Goal: Information Seeking & Learning: Learn about a topic

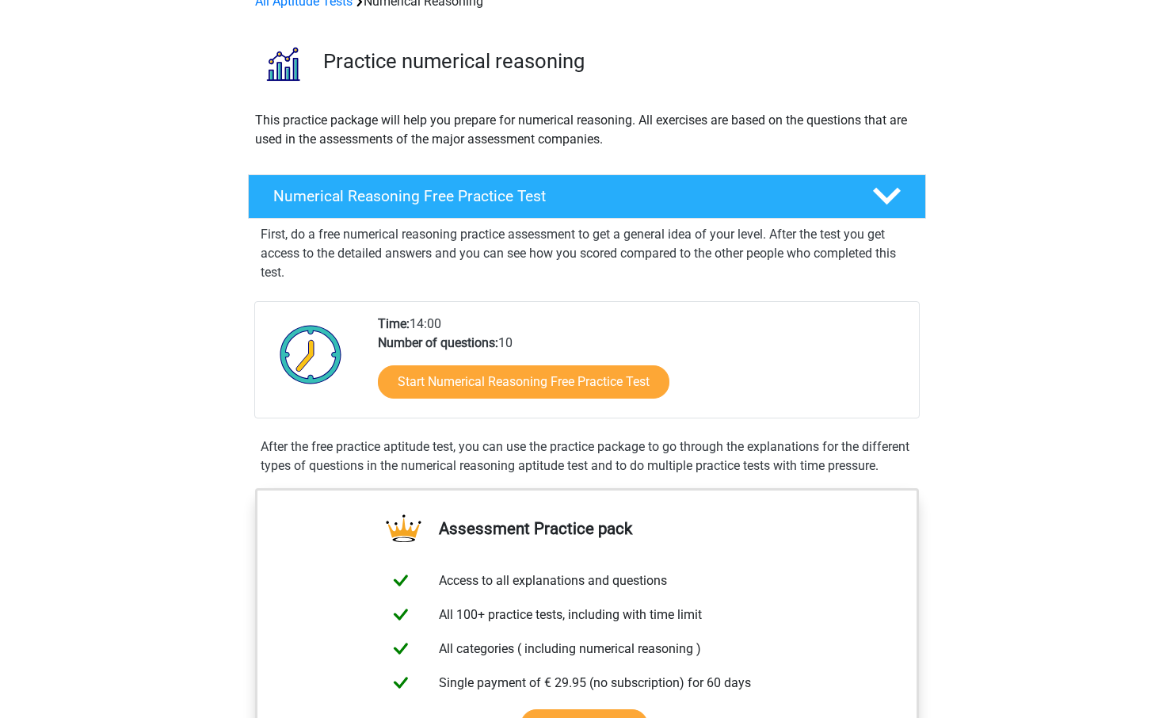
scroll to position [111, 0]
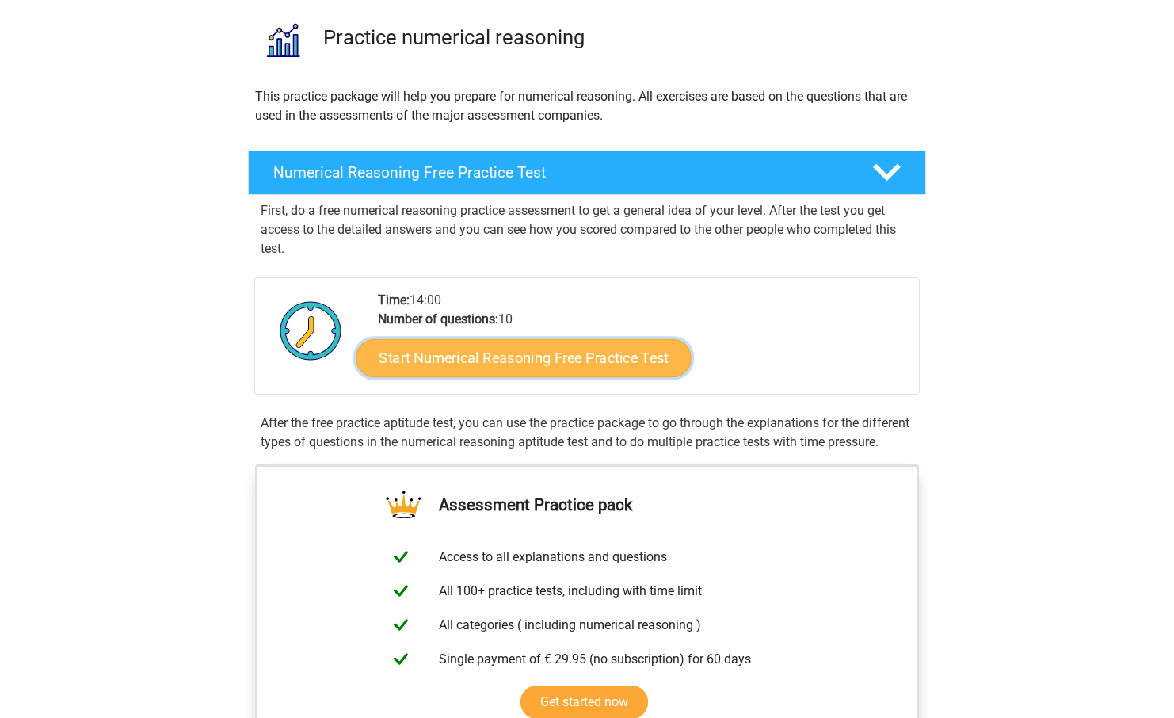
click at [578, 361] on link "Start Numerical Reasoning Free Practice Test" at bounding box center [524, 357] width 335 height 38
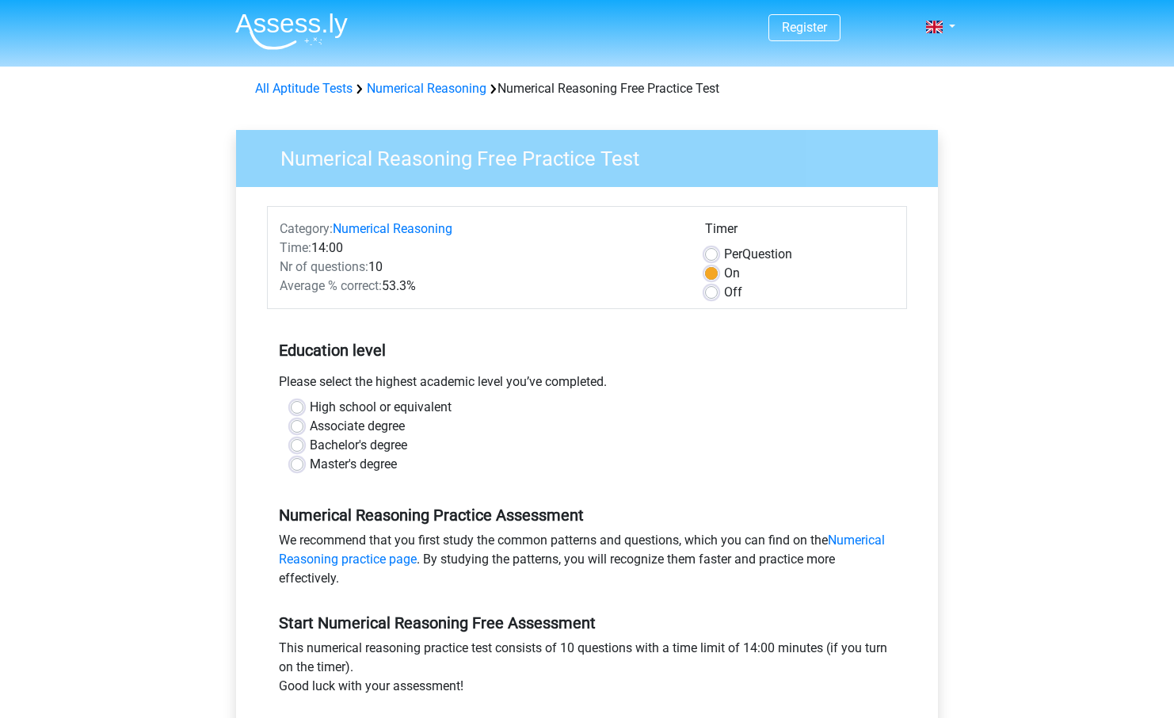
click at [357, 442] on label "Bachelor's degree" at bounding box center [358, 445] width 97 height 19
click at [303, 442] on input "Bachelor's degree" at bounding box center [297, 444] width 13 height 16
radio input "true"
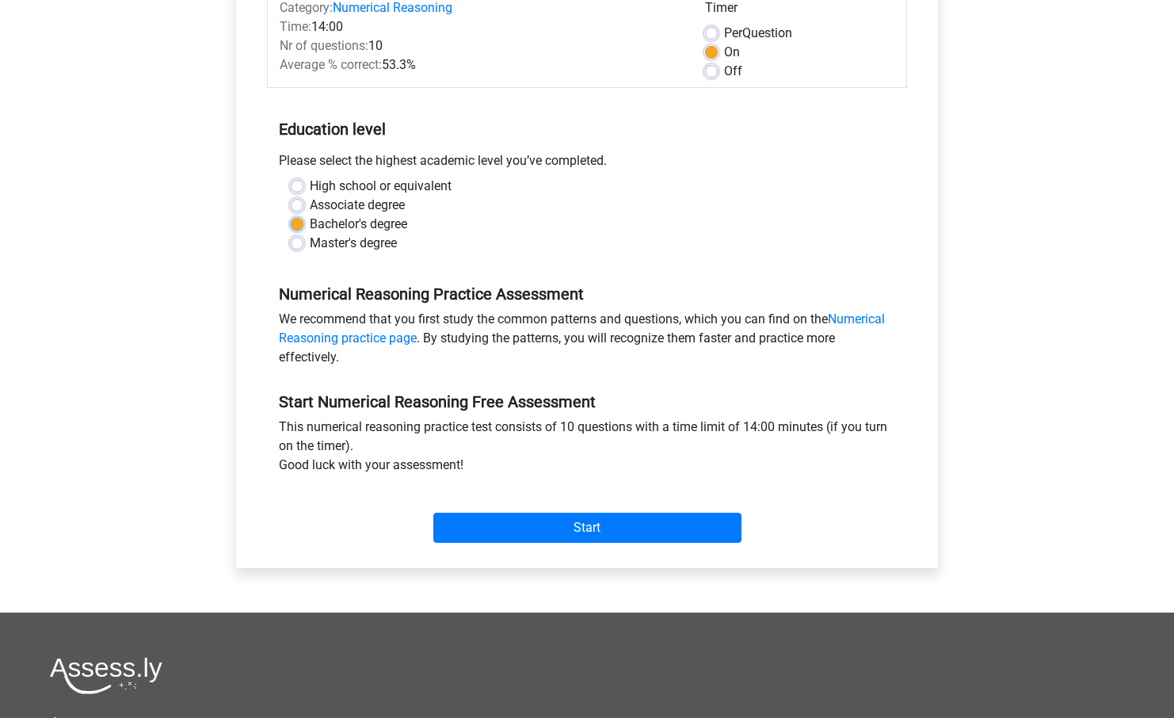
scroll to position [222, 0]
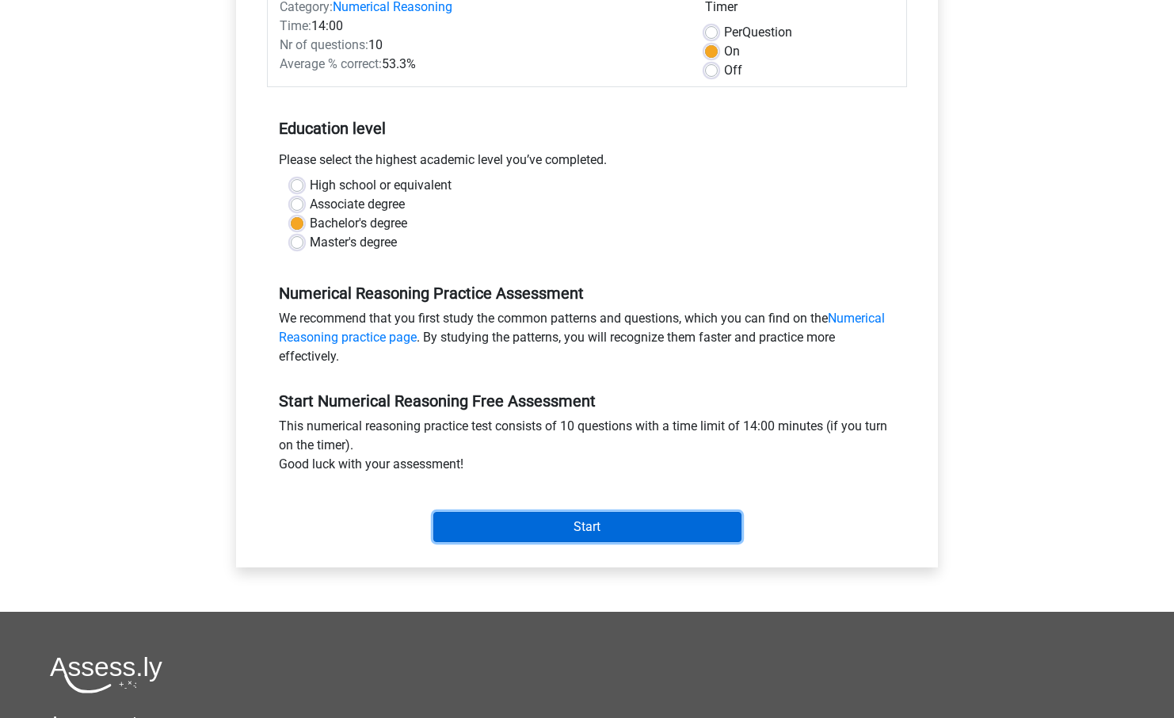
click at [564, 536] on input "Start" at bounding box center [587, 527] width 308 height 30
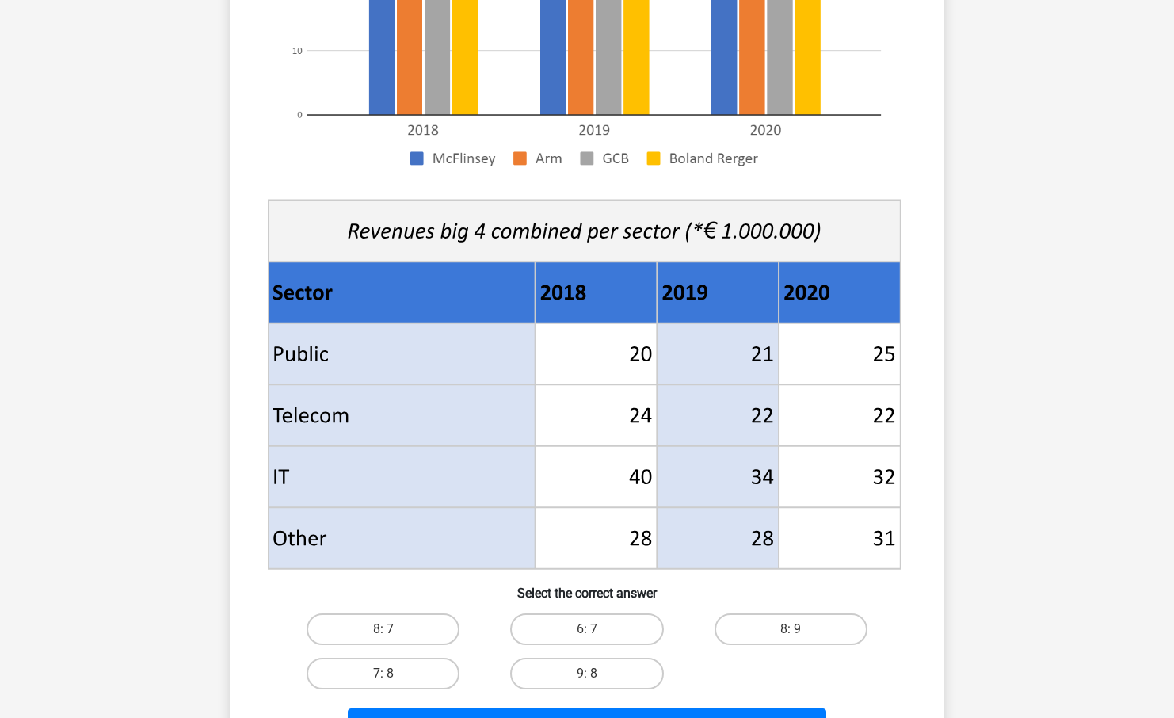
scroll to position [383, 0]
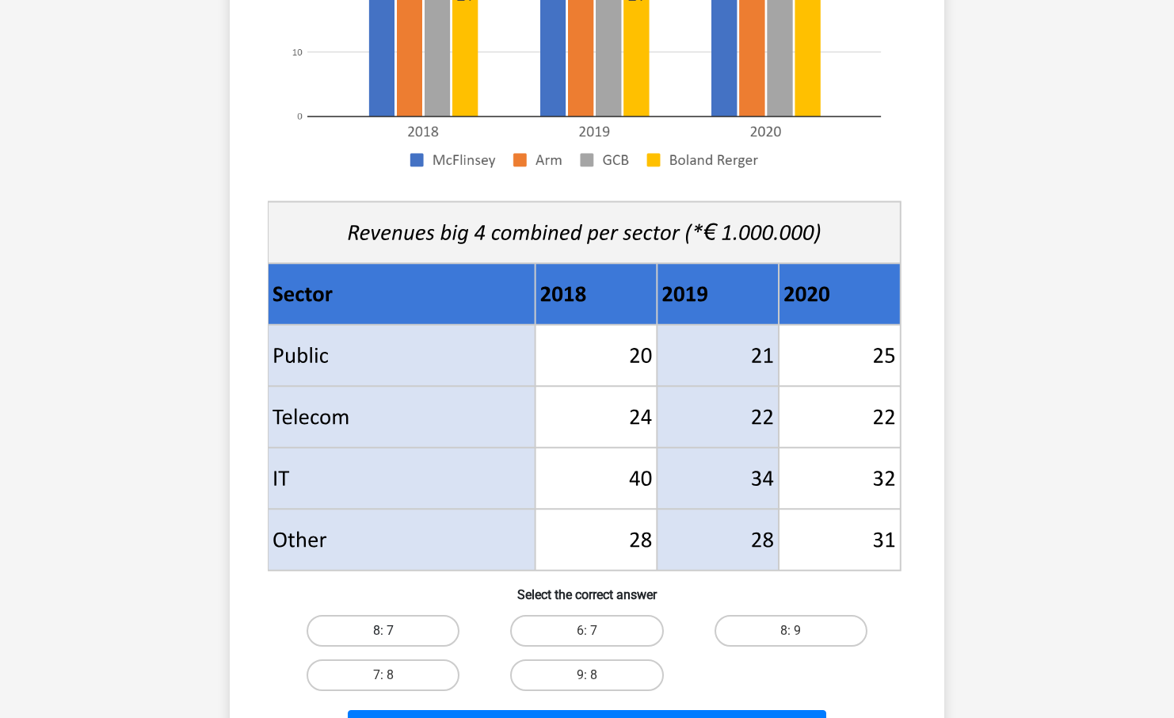
click at [428, 635] on label "8: 7" at bounding box center [383, 631] width 153 height 32
click at [394, 635] on input "8: 7" at bounding box center [388, 636] width 10 height 10
radio input "true"
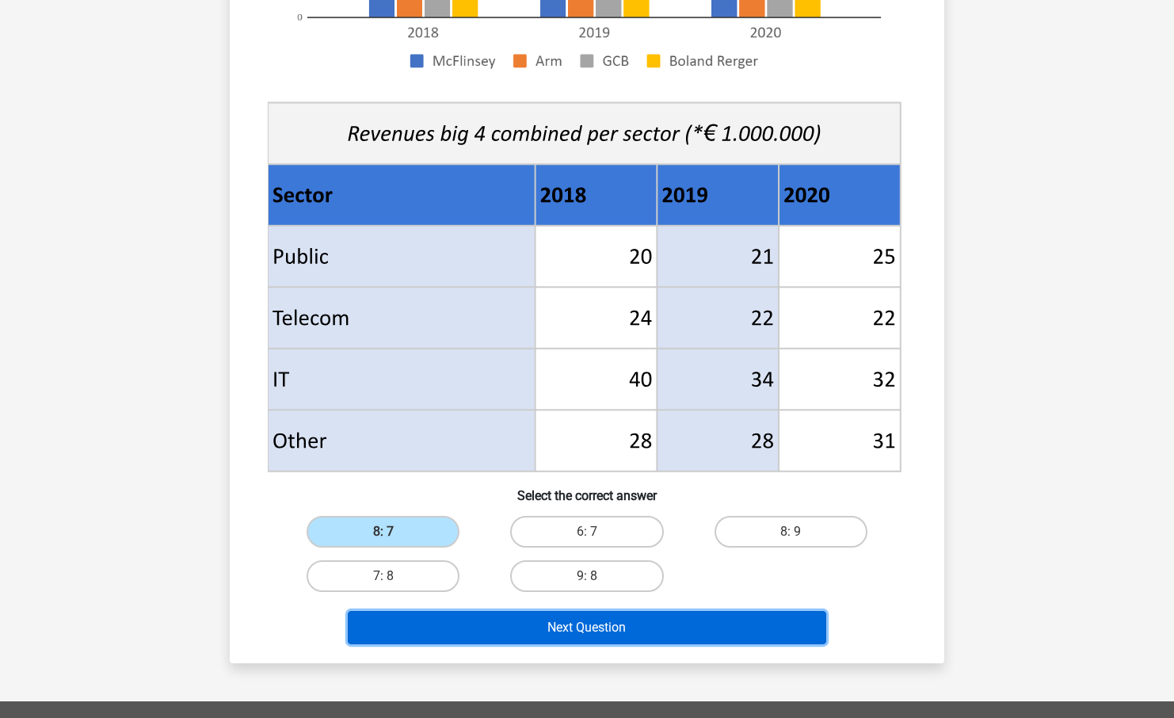
click at [519, 612] on button "Next Question" at bounding box center [587, 627] width 479 height 33
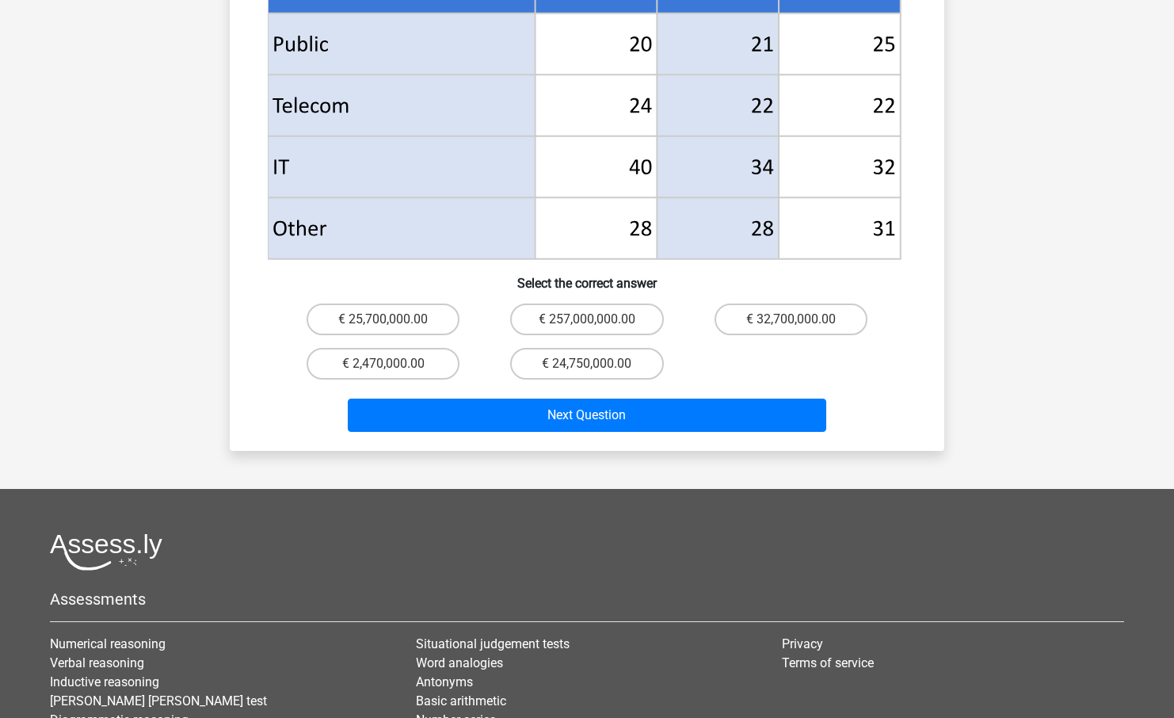
scroll to position [727, 0]
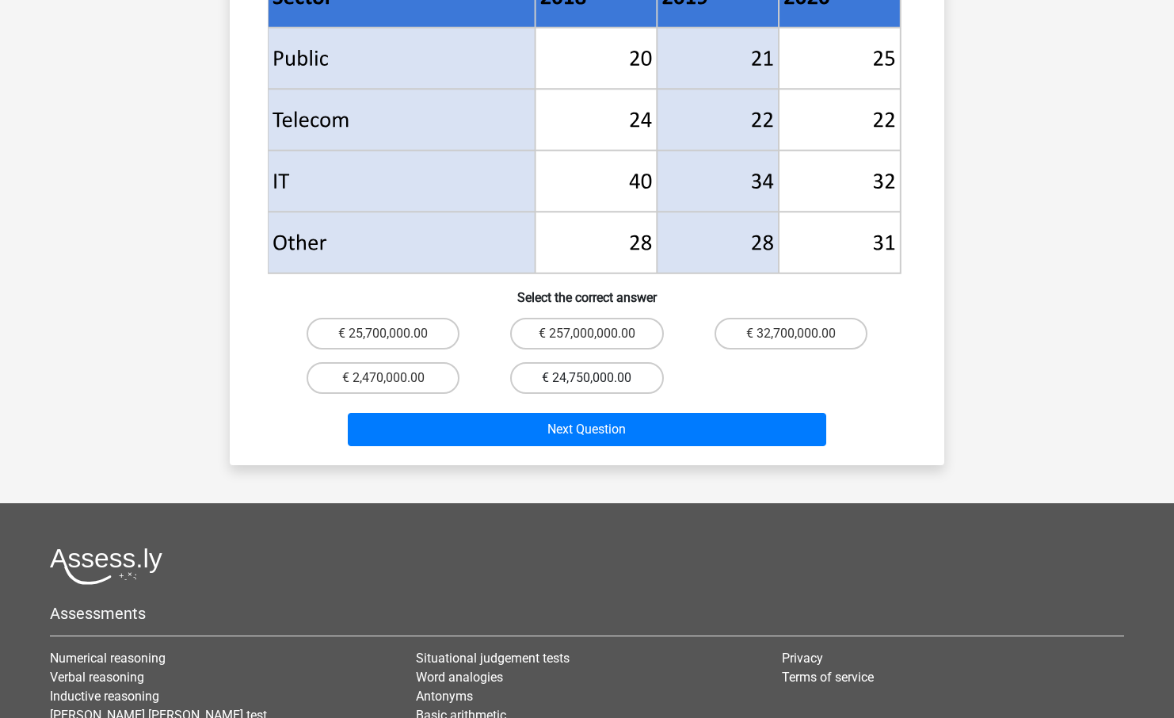
click at [608, 362] on label "€ 24,750,000.00" at bounding box center [586, 378] width 153 height 32
click at [597, 378] on input "€ 24,750,000.00" at bounding box center [592, 383] width 10 height 10
radio input "true"
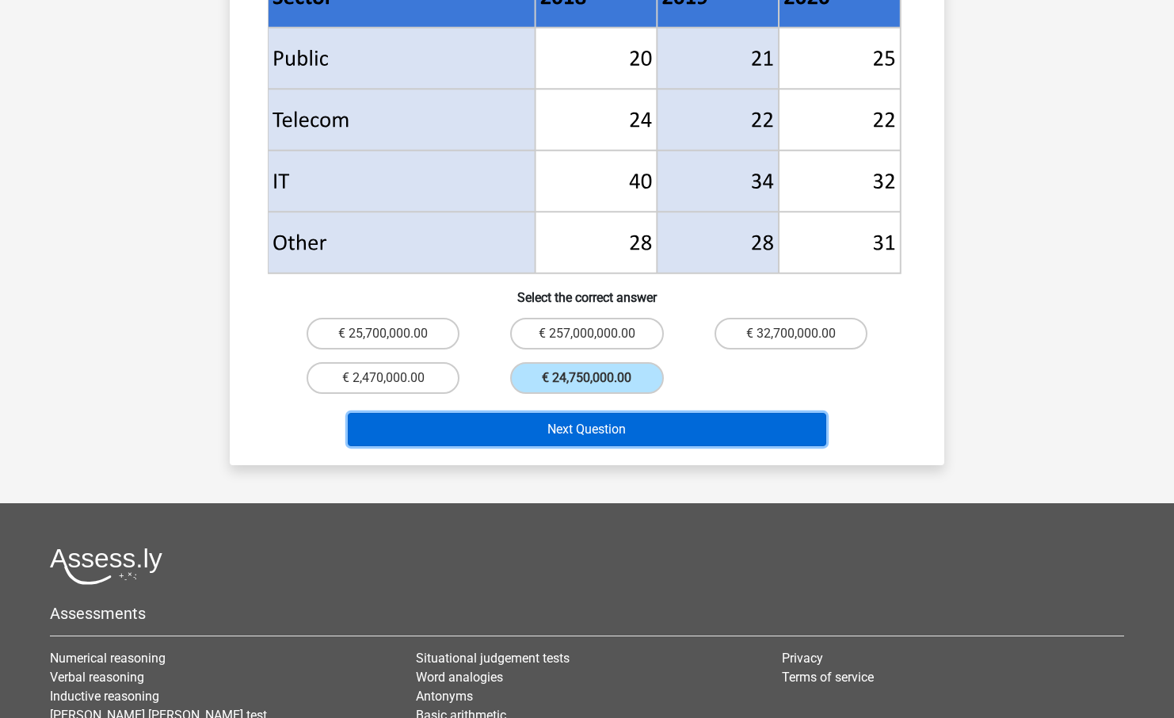
click at [609, 413] on button "Next Question" at bounding box center [587, 429] width 479 height 33
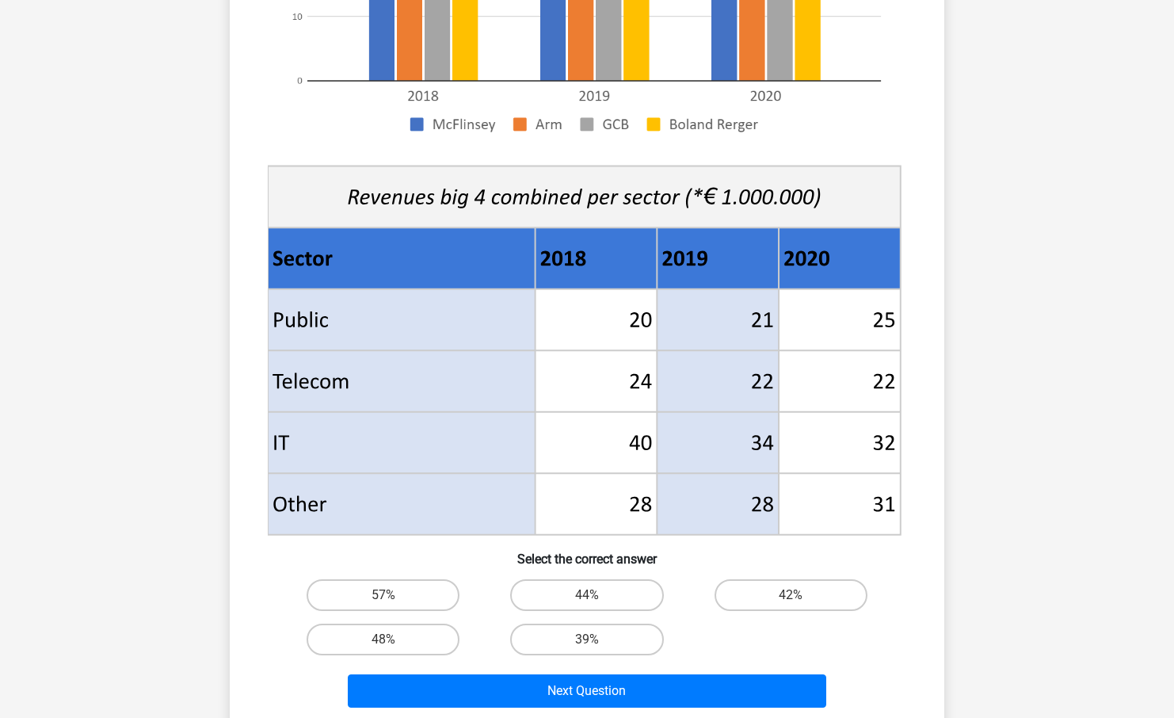
scroll to position [420, 0]
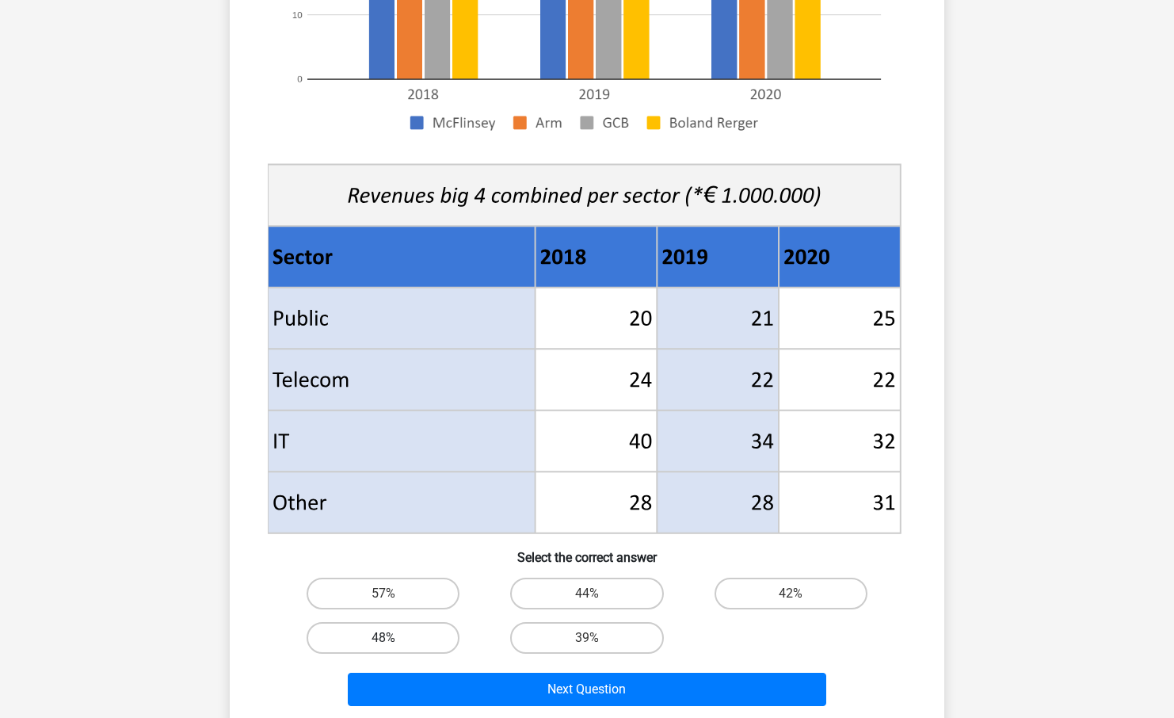
click at [428, 645] on label "48%" at bounding box center [383, 638] width 153 height 32
click at [394, 645] on input "48%" at bounding box center [388, 643] width 10 height 10
radio input "true"
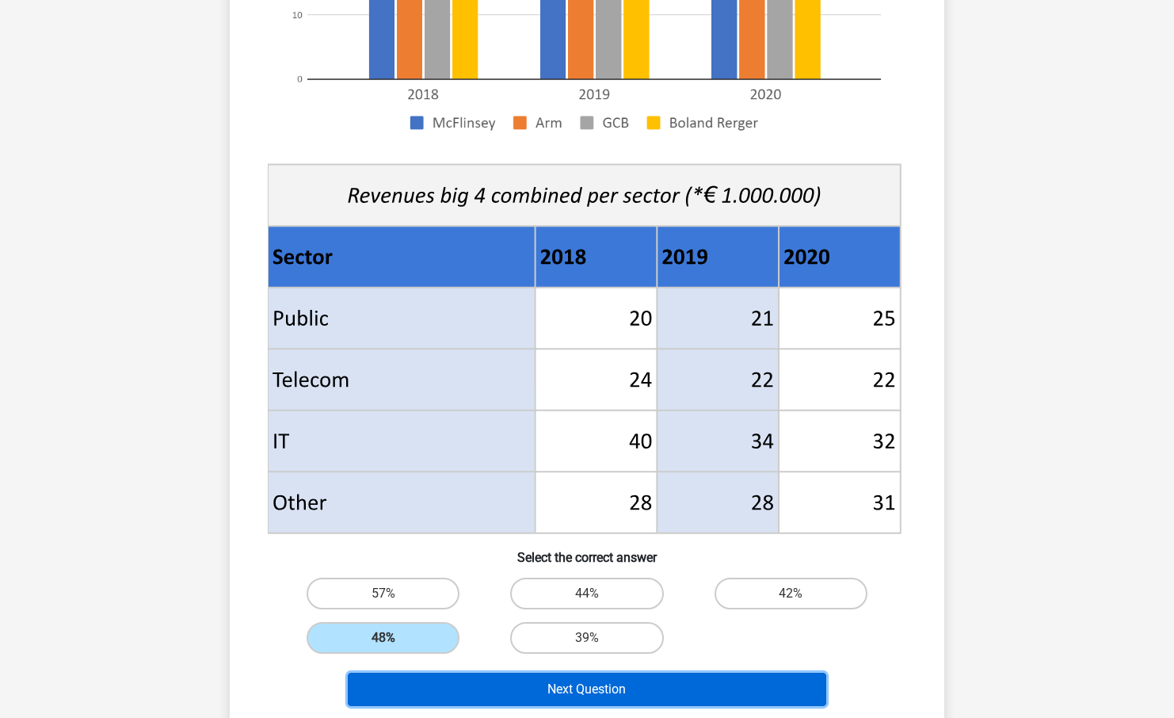
click at [505, 691] on button "Next Question" at bounding box center [587, 689] width 479 height 33
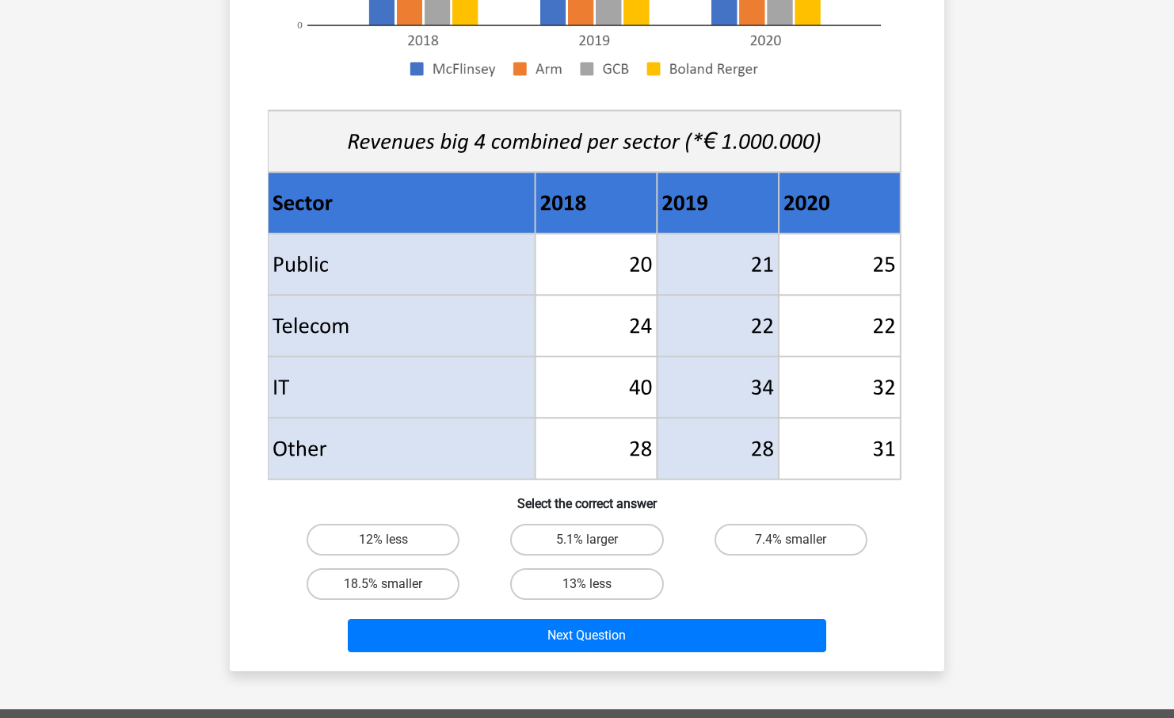
scroll to position [481, 0]
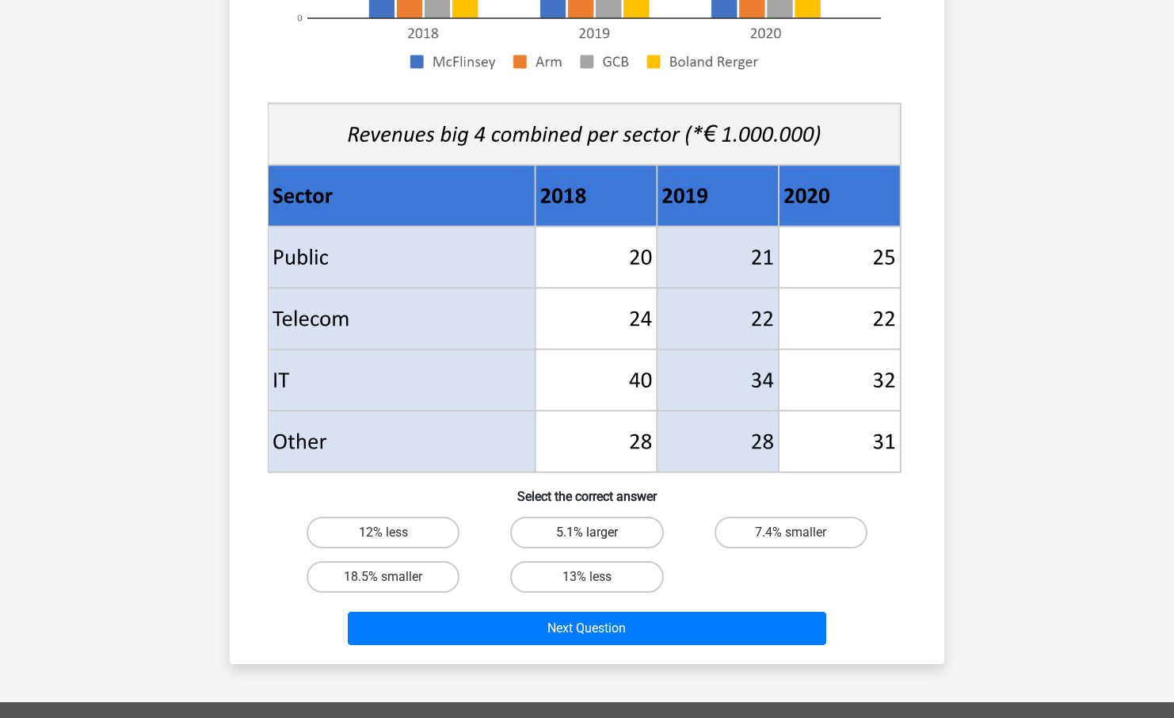
click at [616, 527] on label "5.1% larger" at bounding box center [586, 533] width 153 height 32
click at [597, 532] on input "5.1% larger" at bounding box center [592, 537] width 10 height 10
radio input "true"
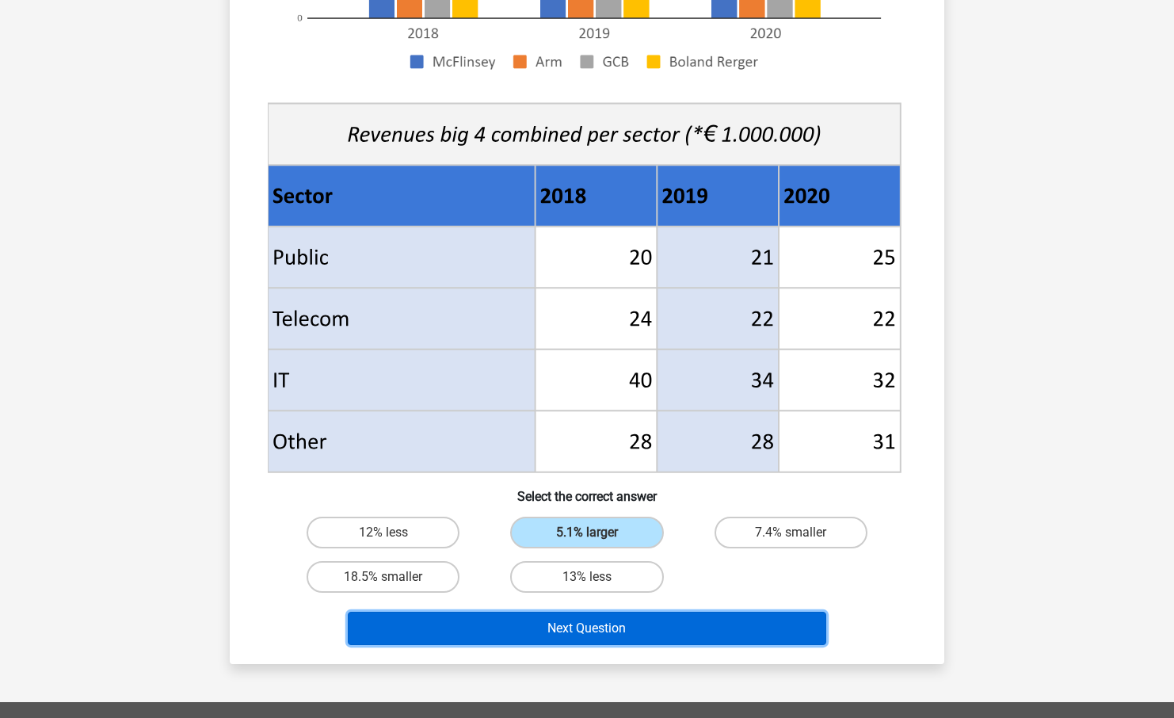
click at [608, 634] on button "Next Question" at bounding box center [587, 628] width 479 height 33
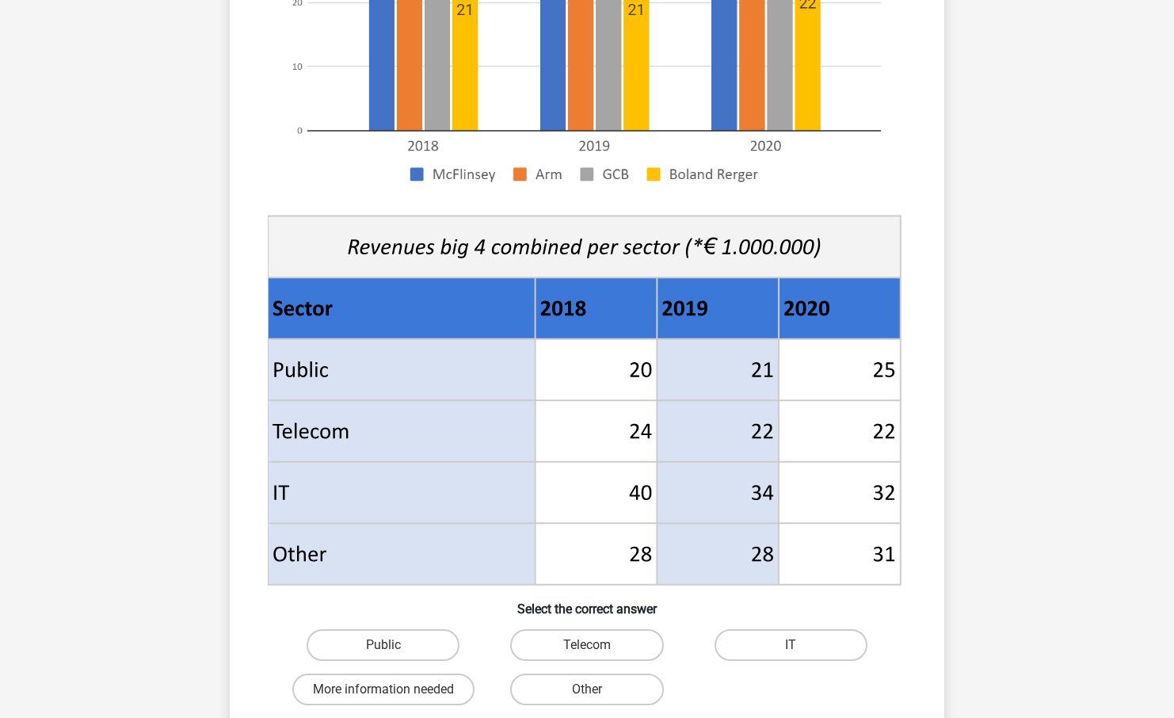
scroll to position [349, 0]
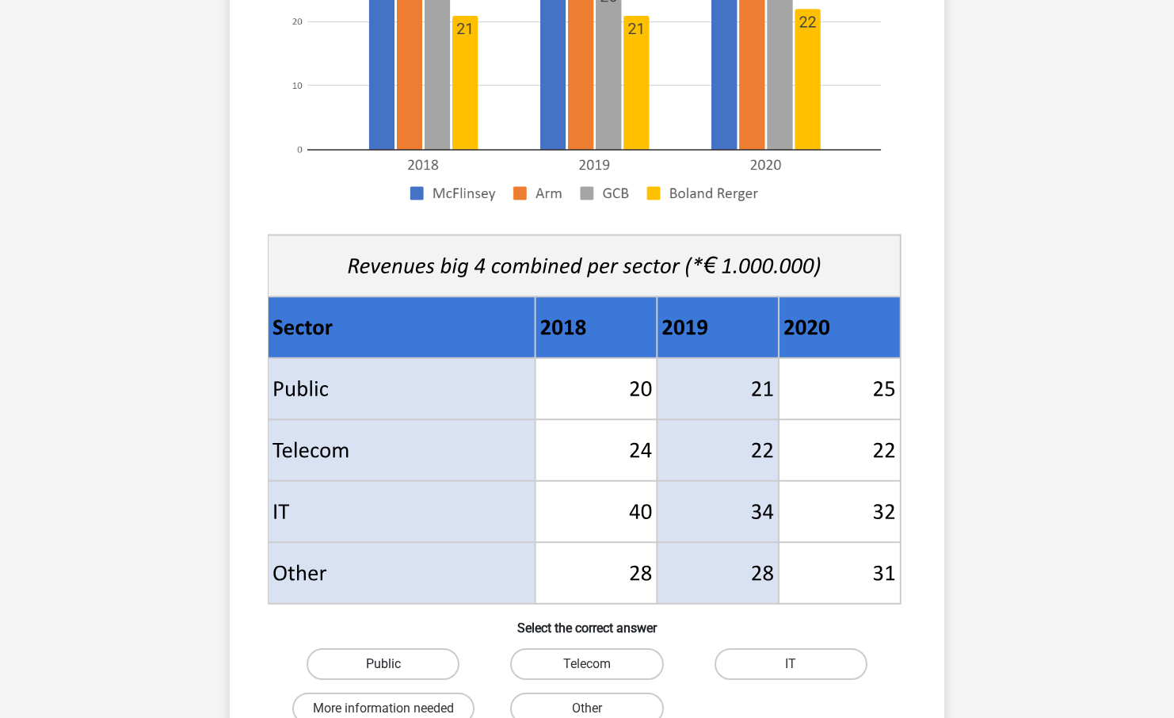
click at [413, 662] on label "Public" at bounding box center [383, 664] width 153 height 32
click at [394, 664] on input "Public" at bounding box center [388, 669] width 10 height 10
radio input "true"
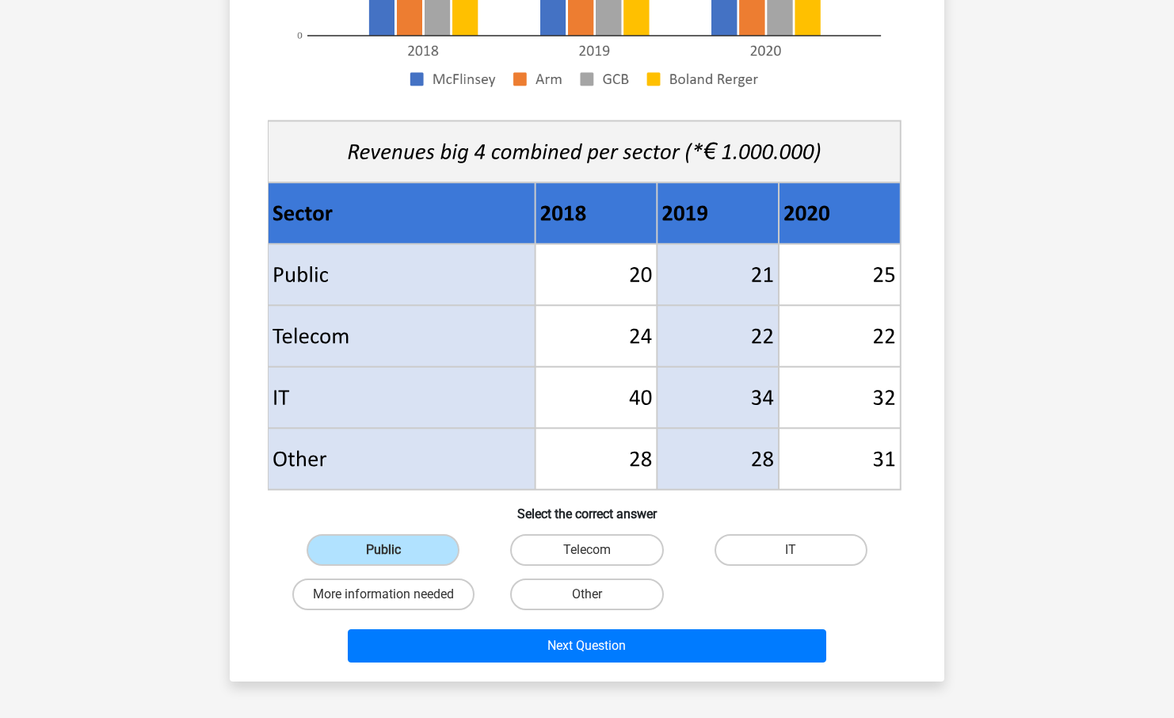
scroll to position [471, 0]
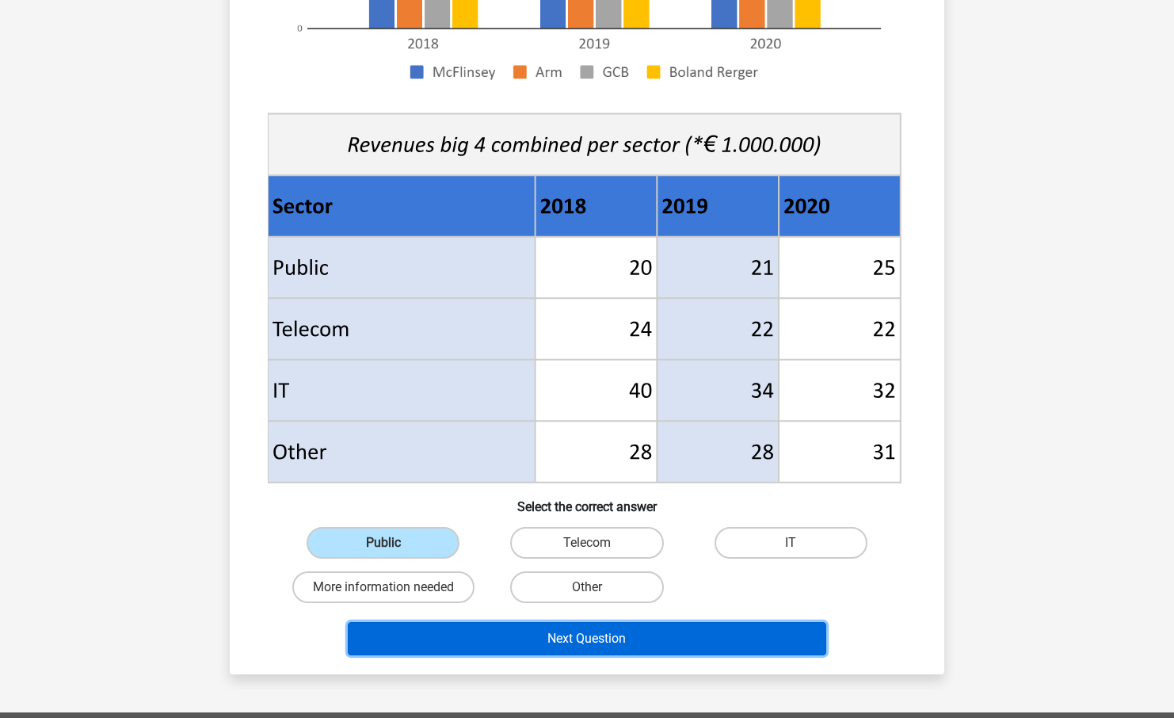
click at [624, 643] on button "Next Question" at bounding box center [587, 638] width 479 height 33
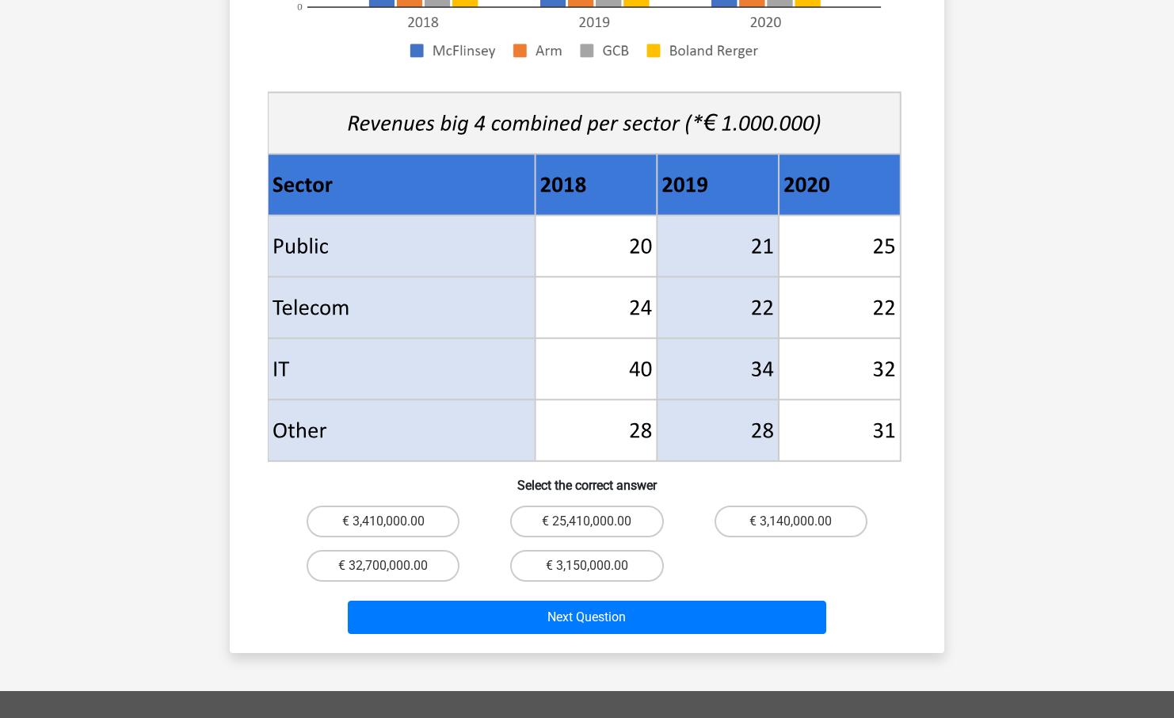
scroll to position [515, 0]
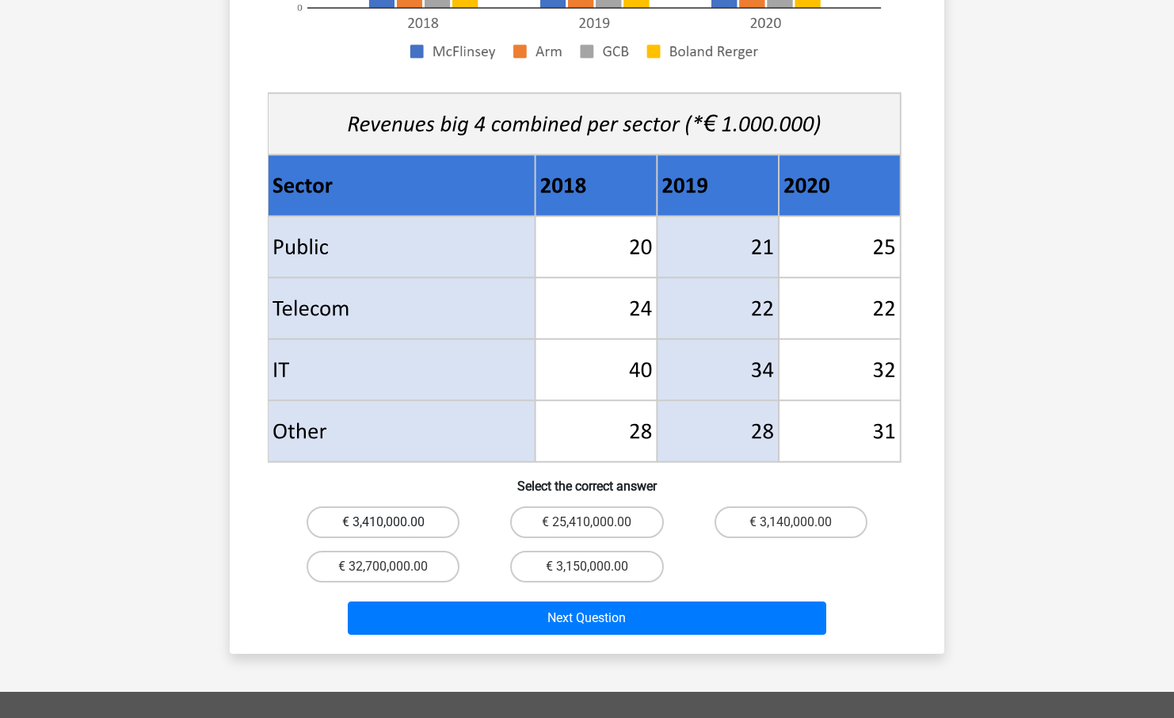
click at [413, 506] on label "€ 3,410,000.00" at bounding box center [383, 522] width 153 height 32
click at [394, 522] on input "€ 3,410,000.00" at bounding box center [388, 527] width 10 height 10
radio input "true"
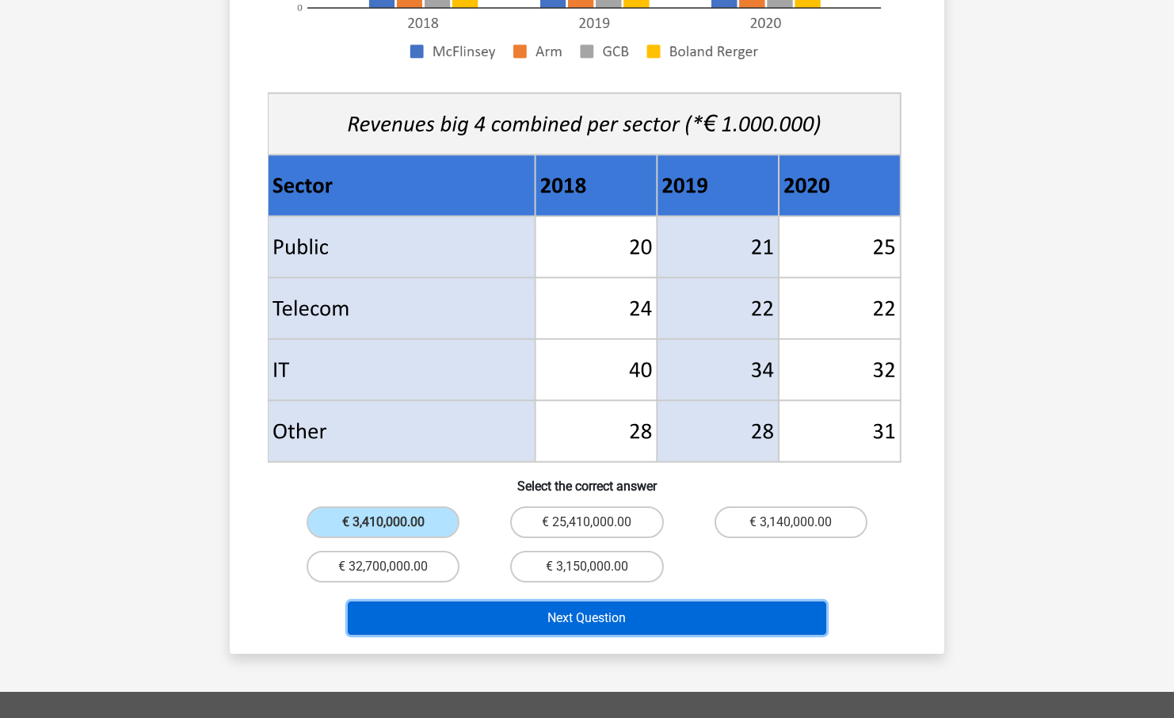
click at [501, 601] on button "Next Question" at bounding box center [587, 617] width 479 height 33
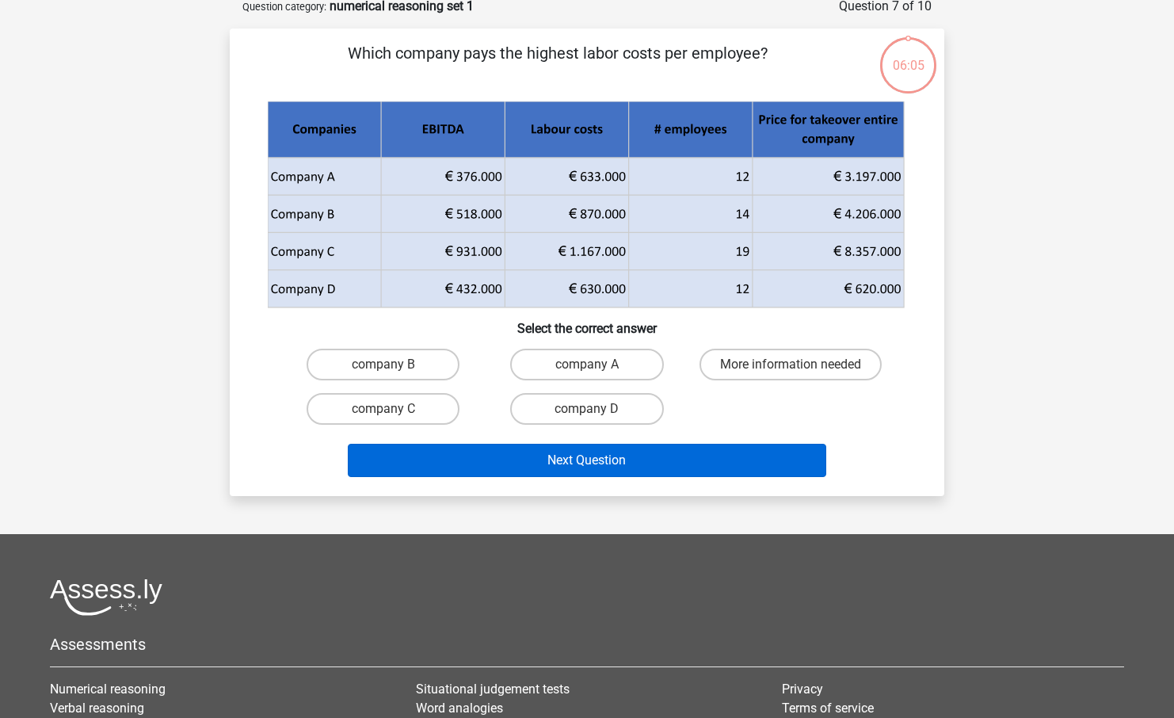
scroll to position [79, 0]
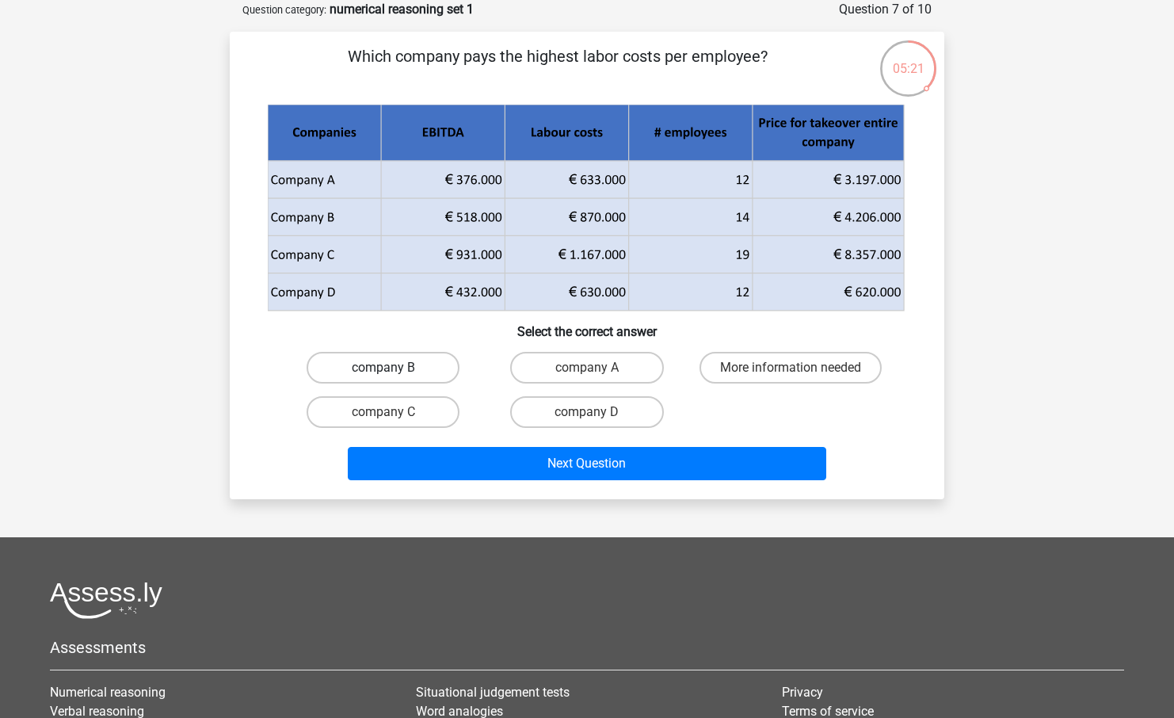
click at [425, 373] on label "company B" at bounding box center [383, 368] width 153 height 32
click at [394, 373] on input "company B" at bounding box center [388, 373] width 10 height 10
radio input "true"
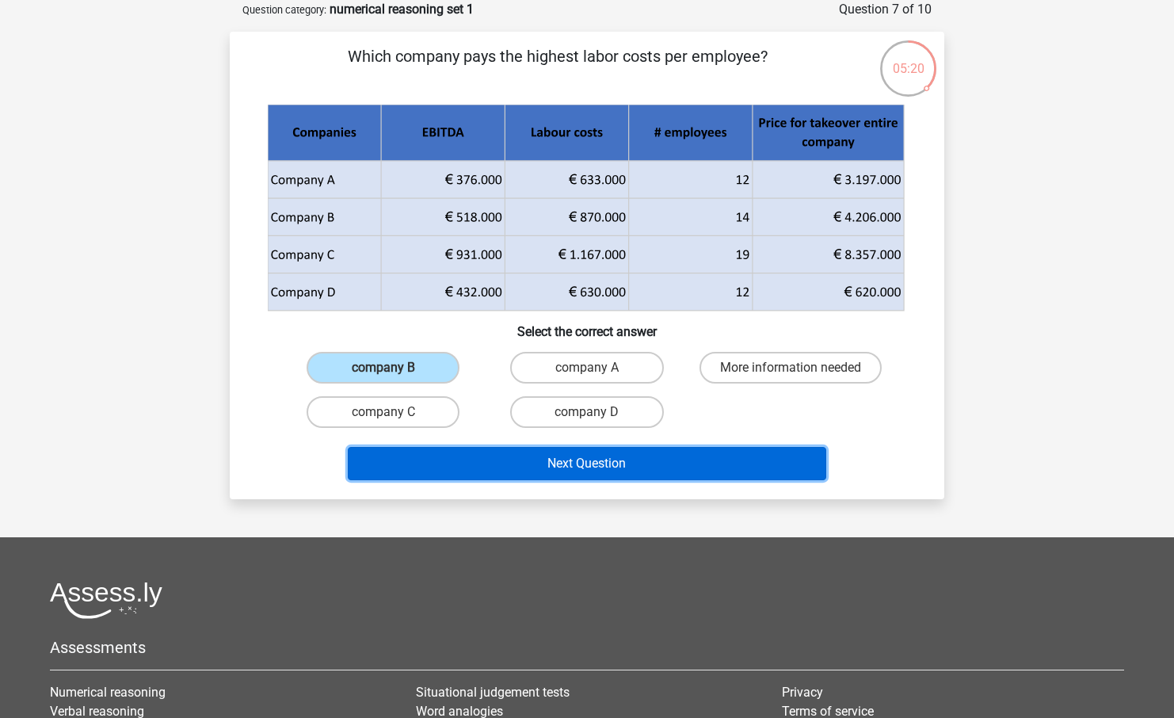
click at [503, 463] on button "Next Question" at bounding box center [587, 463] width 479 height 33
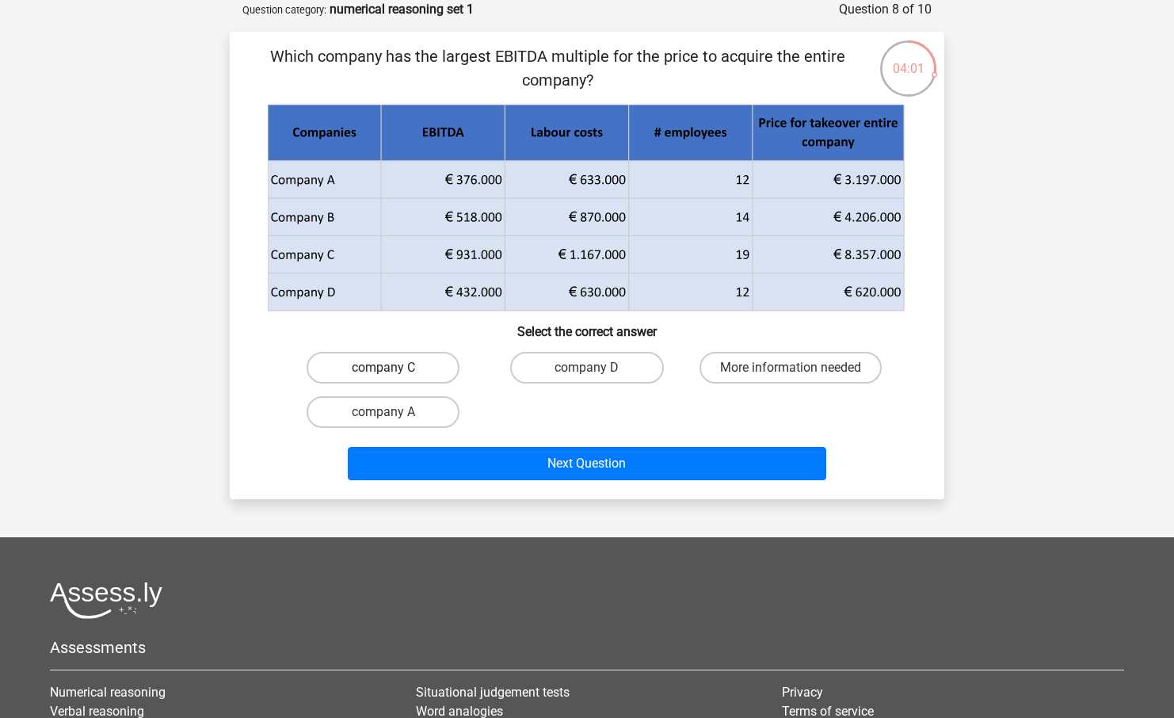
click at [427, 371] on label "company C" at bounding box center [383, 368] width 153 height 32
click at [394, 371] on input "company C" at bounding box center [388, 373] width 10 height 10
radio input "true"
click at [557, 372] on label "company D" at bounding box center [586, 368] width 153 height 32
click at [587, 372] on input "company D" at bounding box center [592, 373] width 10 height 10
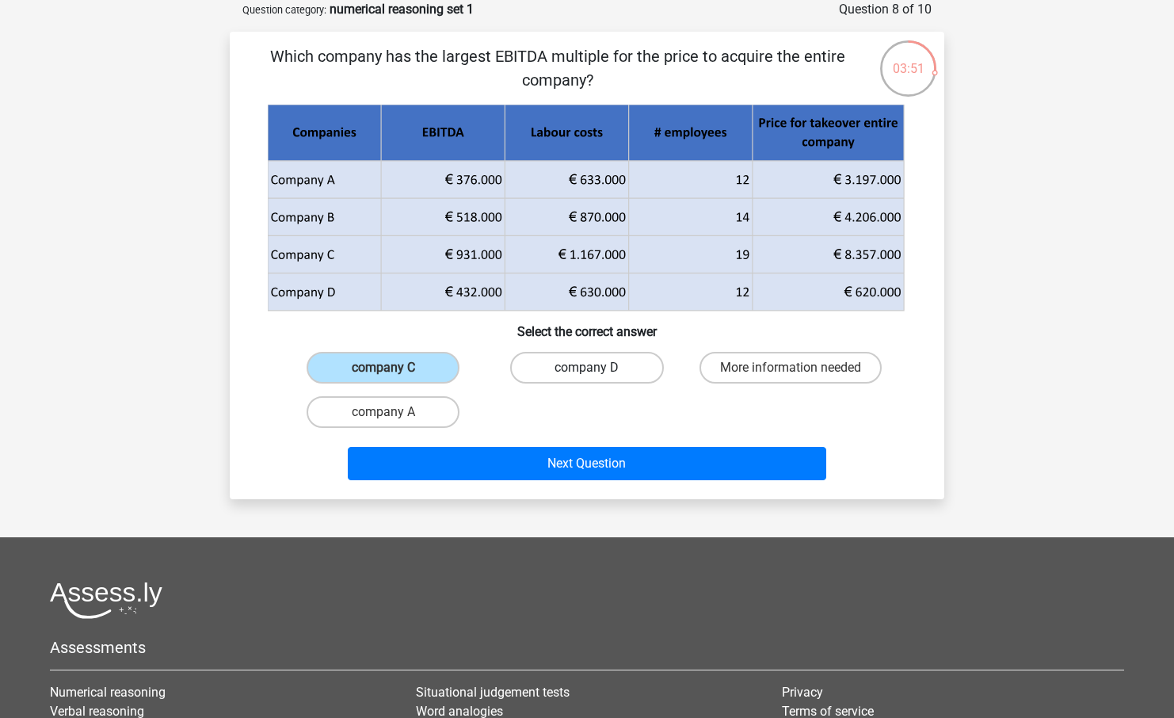
radio input "true"
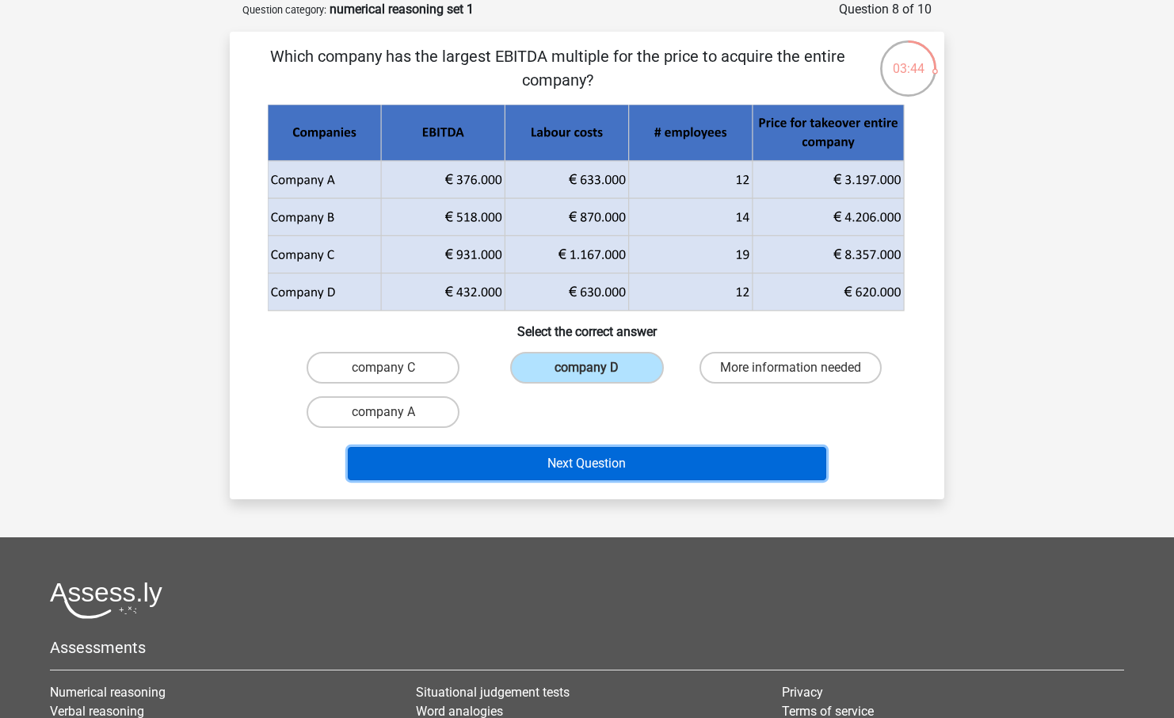
click at [559, 459] on button "Next Question" at bounding box center [587, 463] width 479 height 33
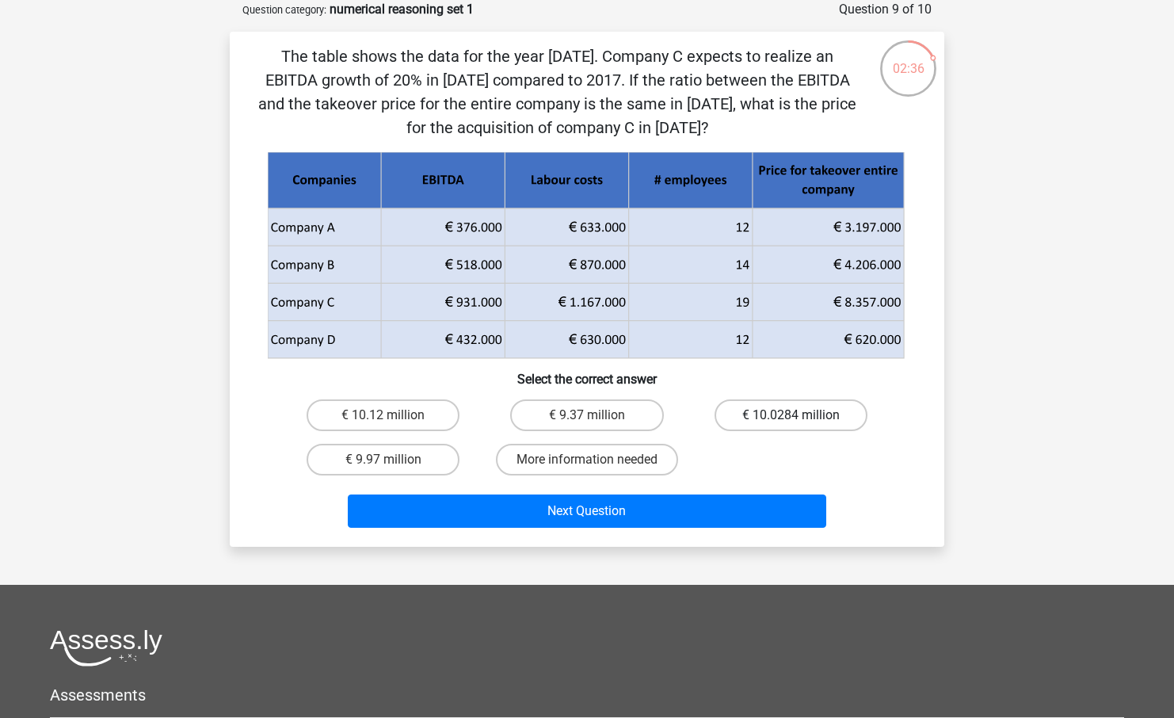
click at [761, 419] on label "€ 10.0284 million" at bounding box center [791, 415] width 153 height 32
click at [791, 419] on input "€ 10.0284 million" at bounding box center [796, 420] width 10 height 10
radio input "true"
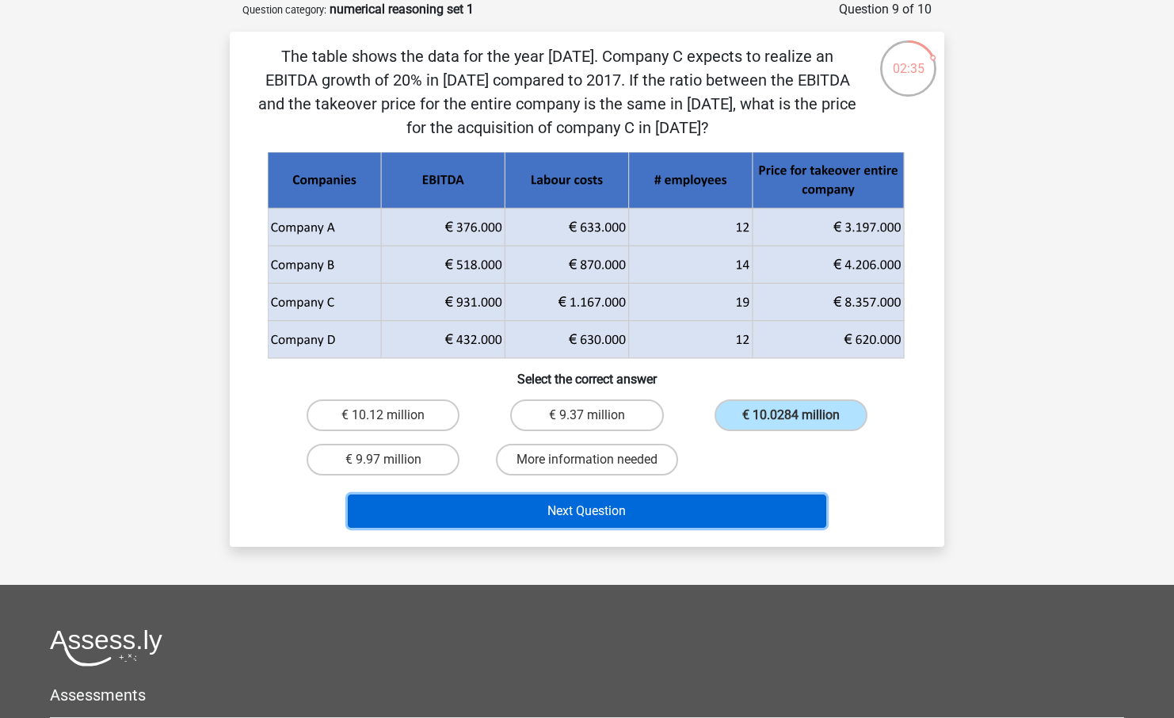
click at [688, 511] on button "Next Question" at bounding box center [587, 510] width 479 height 33
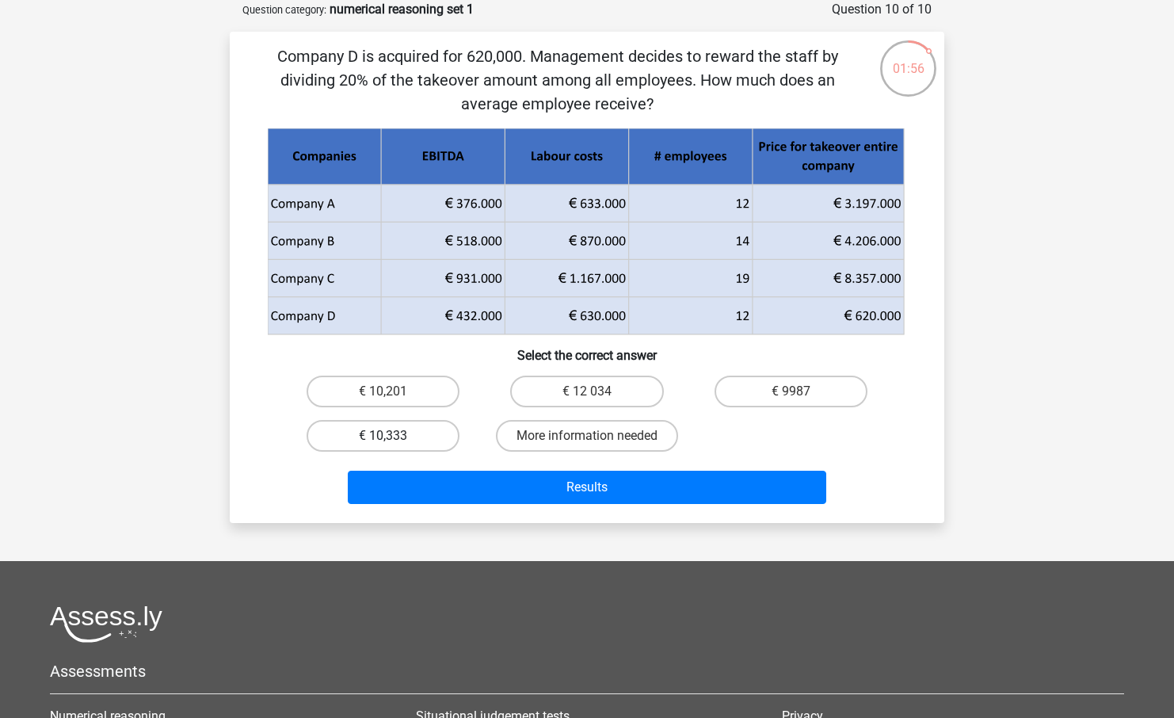
click at [441, 444] on label "€ 10,333" at bounding box center [383, 436] width 153 height 32
click at [394, 444] on input "€ 10,333" at bounding box center [388, 441] width 10 height 10
radio input "true"
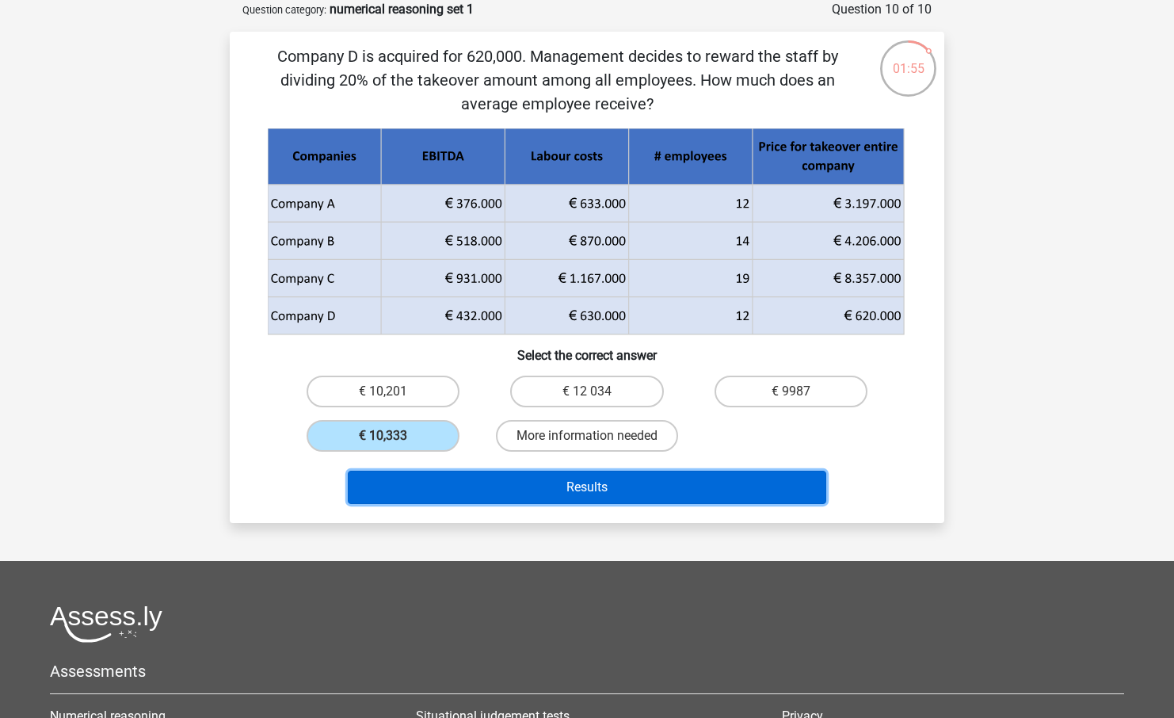
click at [550, 492] on button "Results" at bounding box center [587, 487] width 479 height 33
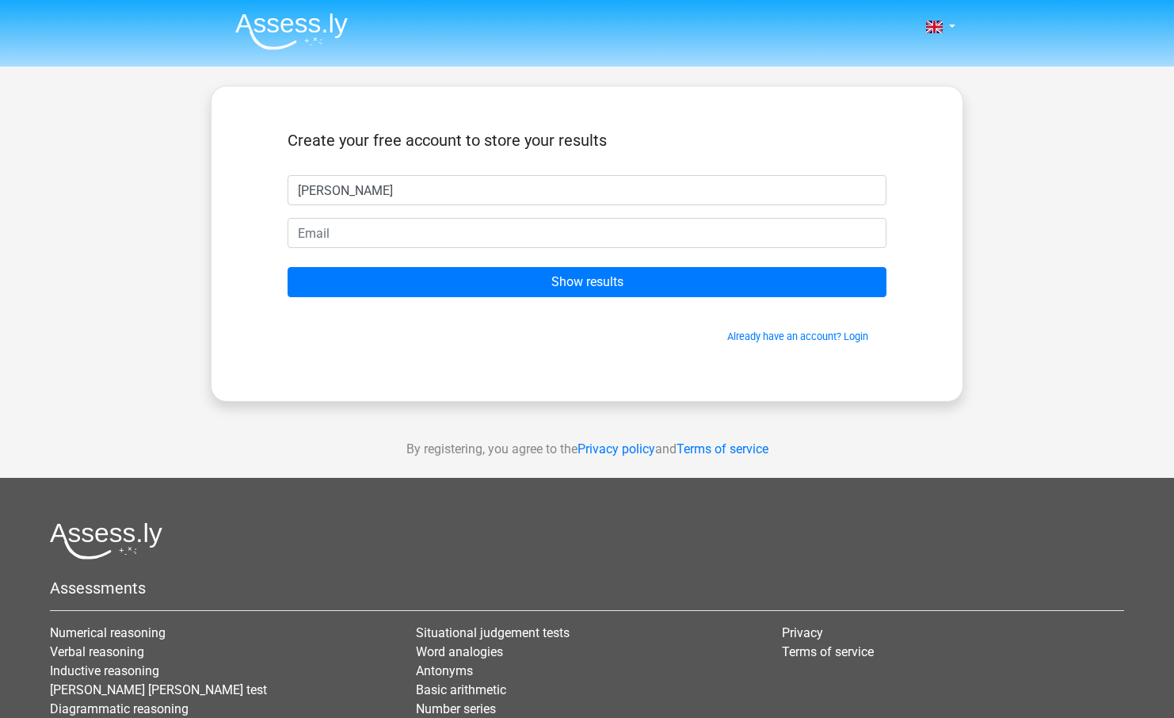
type input "[PERSON_NAME]"
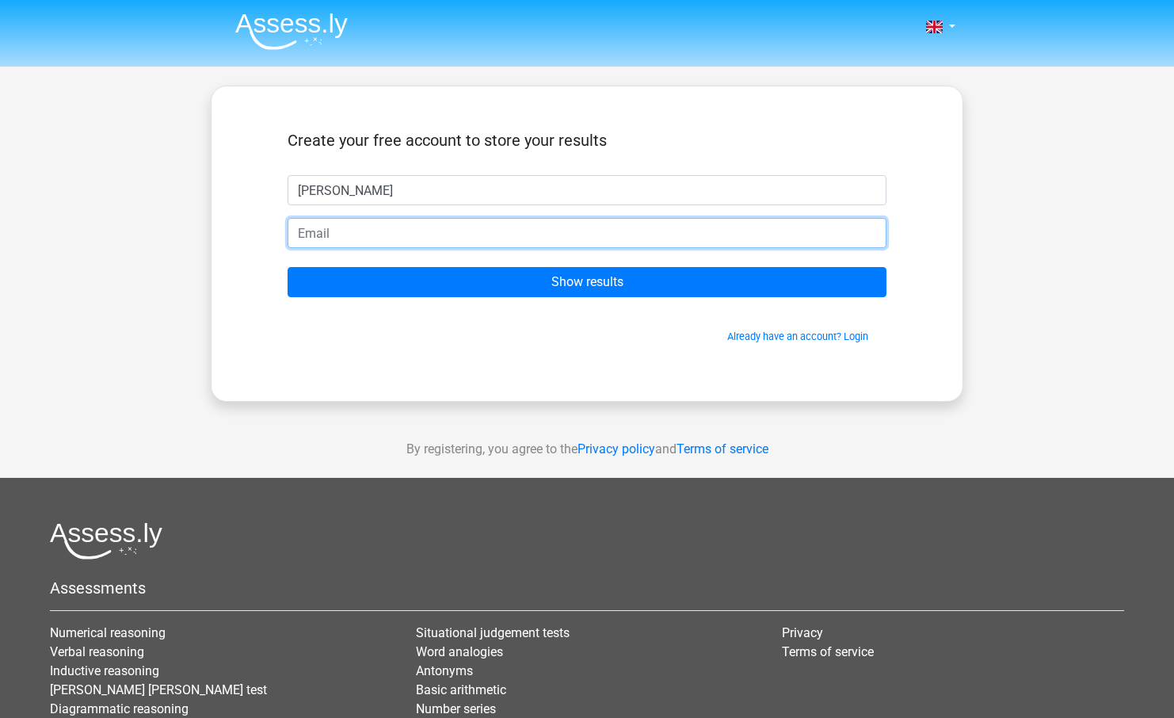
click at [341, 236] on input "email" at bounding box center [587, 233] width 599 height 30
type input "[EMAIL_ADDRESS][DOMAIN_NAME]"
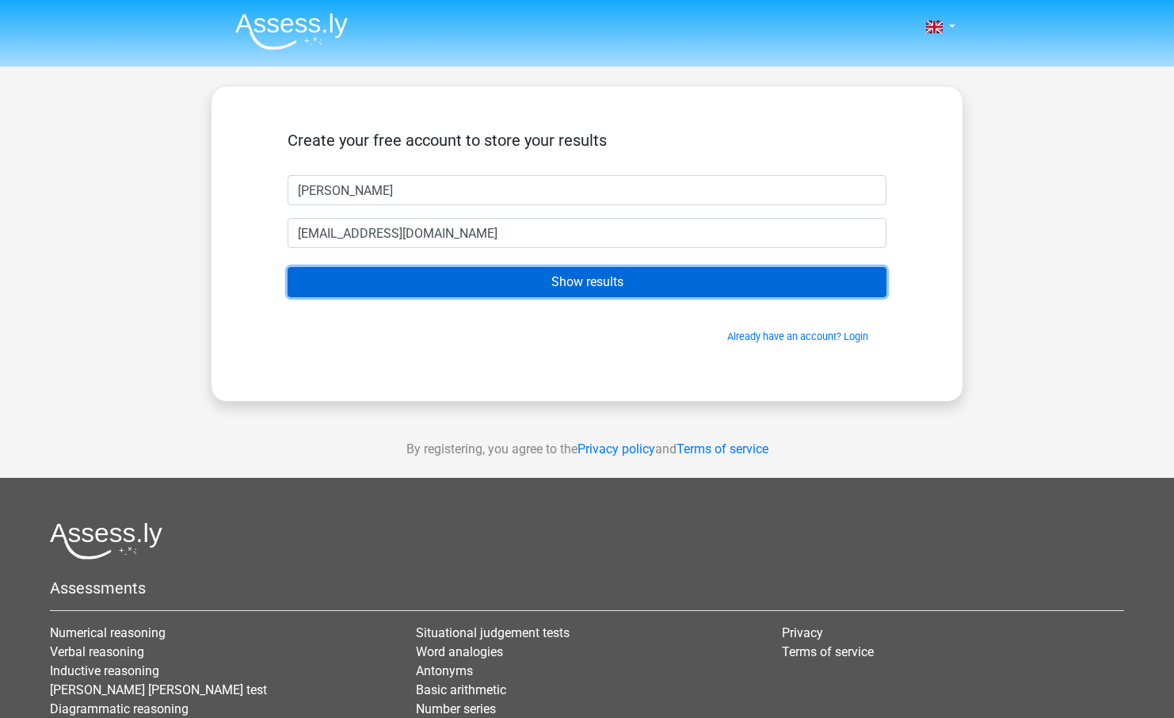
click at [417, 282] on input "Show results" at bounding box center [587, 282] width 599 height 30
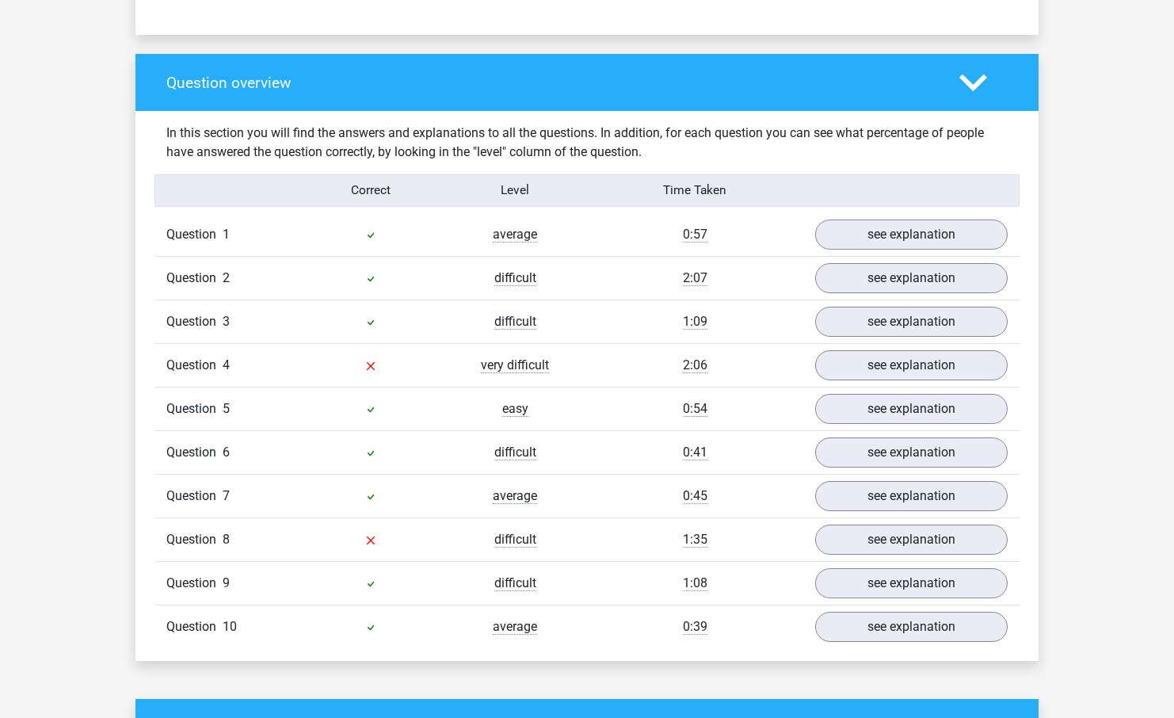
scroll to position [1122, 0]
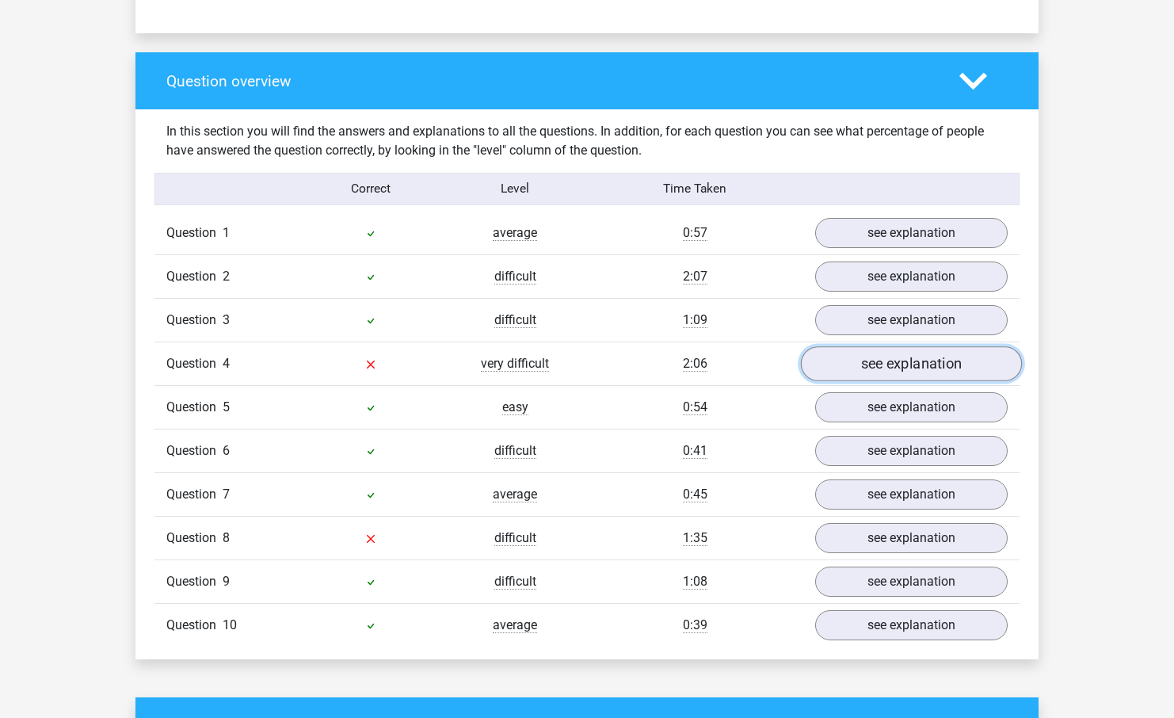
click at [869, 364] on link "see explanation" at bounding box center [911, 364] width 221 height 35
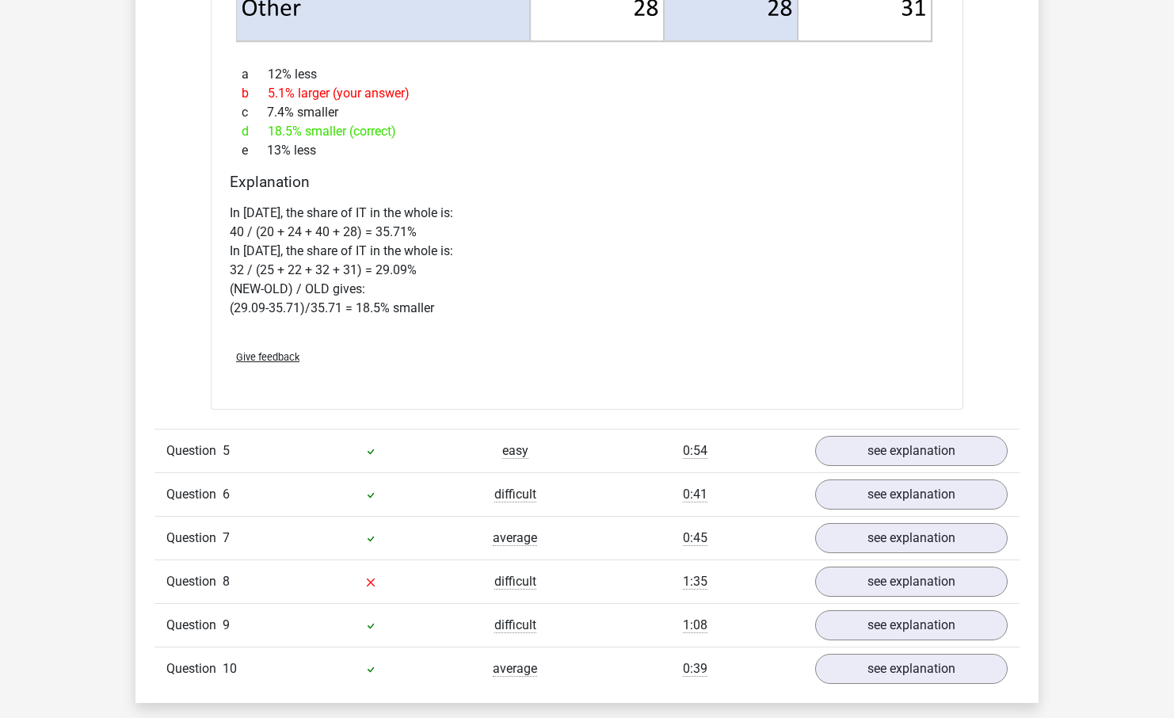
scroll to position [2370, 0]
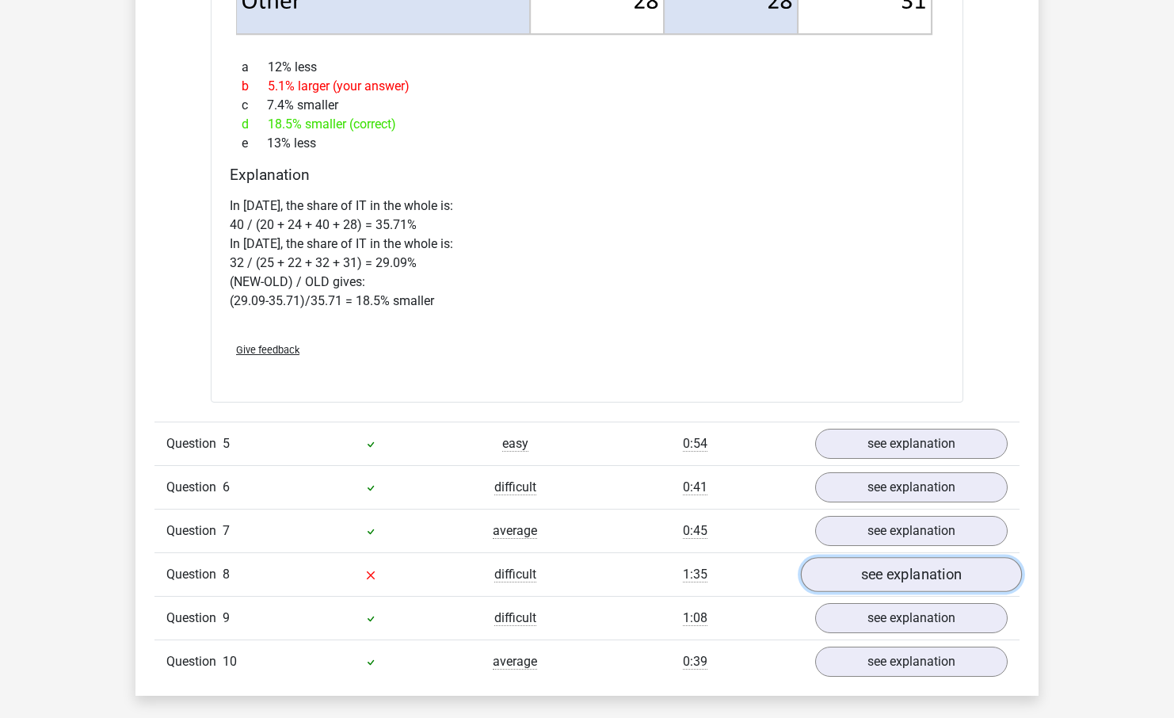
click at [866, 572] on link "see explanation" at bounding box center [911, 574] width 221 height 35
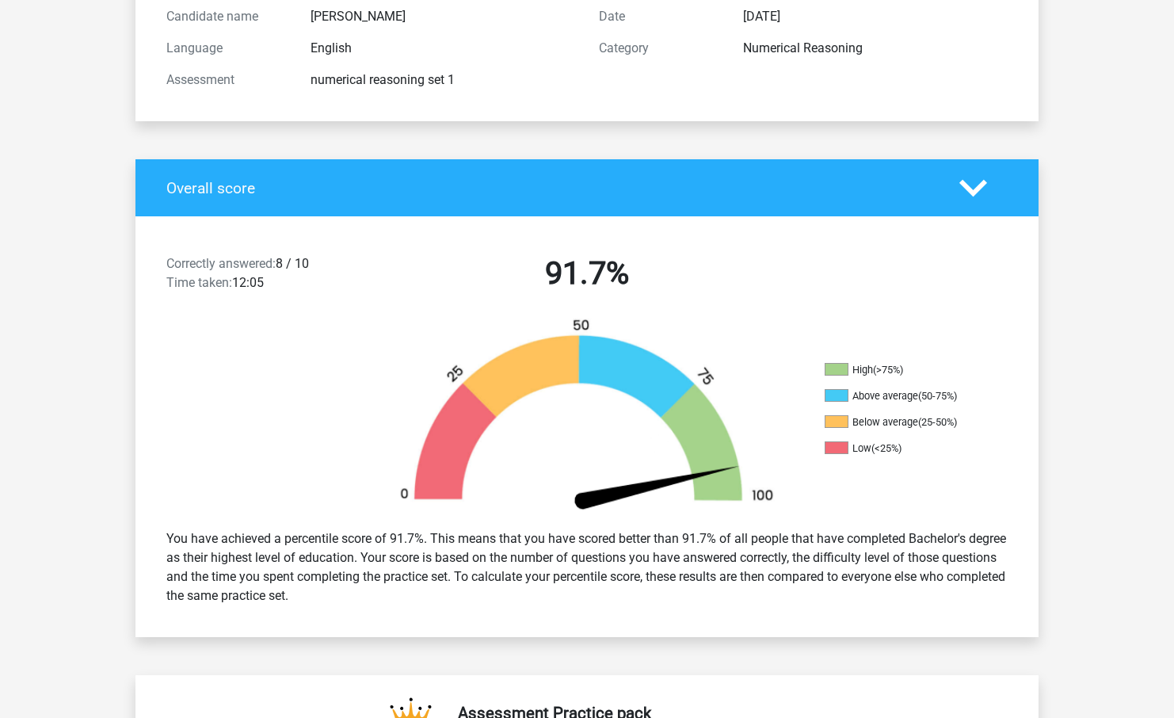
scroll to position [0, 0]
